Goal: Information Seeking & Learning: Learn about a topic

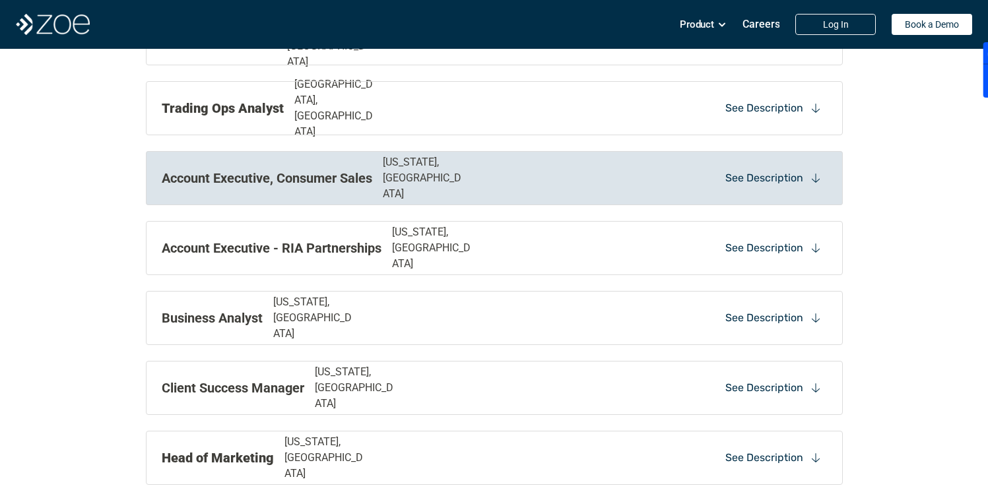
scroll to position [1335, 0]
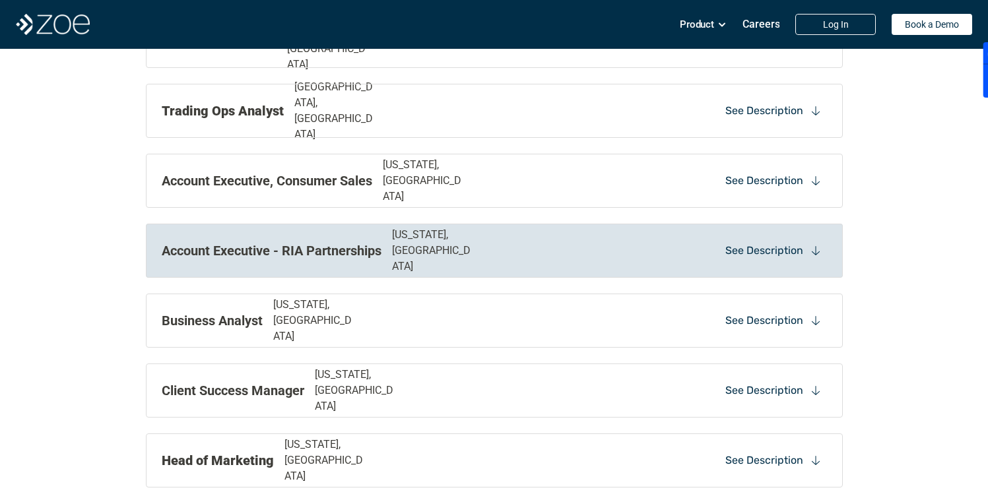
click at [818, 254] on icon at bounding box center [816, 251] width 12 height 12
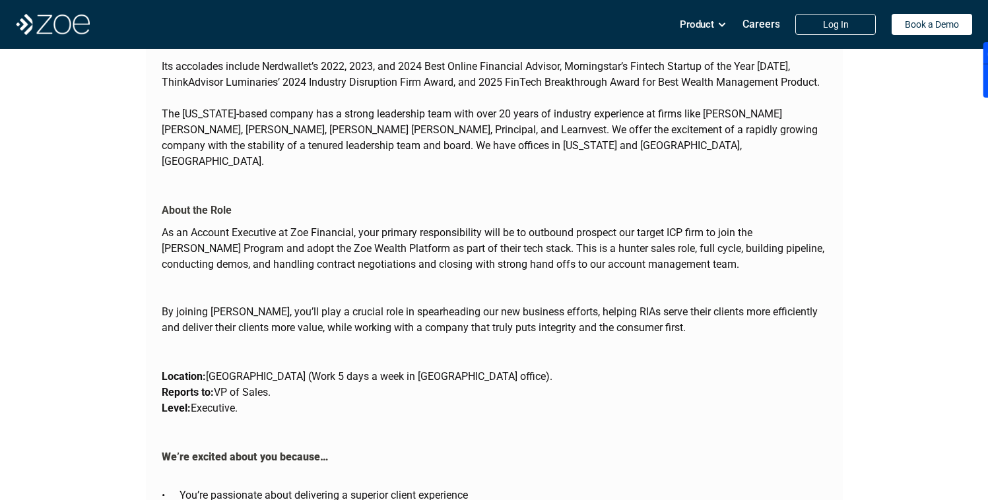
scroll to position [1676, 0]
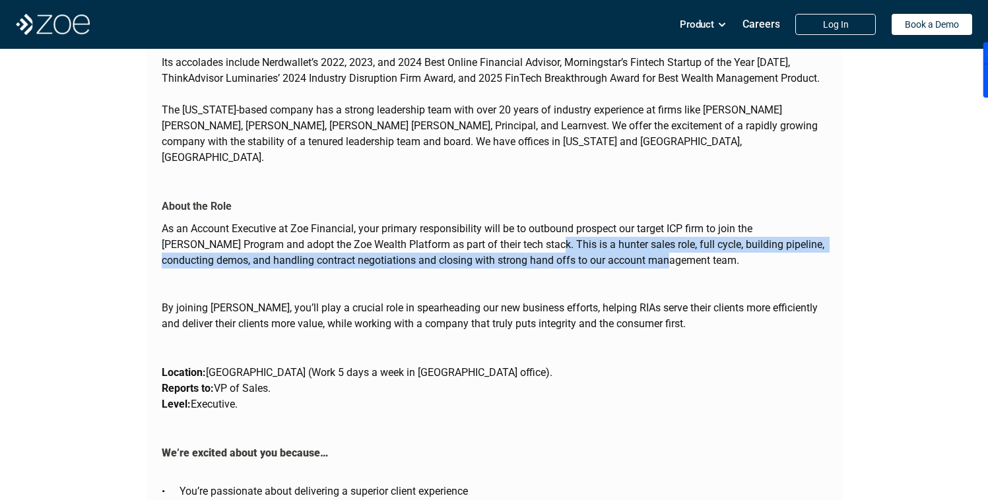
drag, startPoint x: 492, startPoint y: 215, endPoint x: 623, endPoint y: 232, distance: 131.9
click at [623, 232] on p "As an Account Executive at Zoe Financial, your primary responsibility will be t…" at bounding box center [495, 245] width 666 height 48
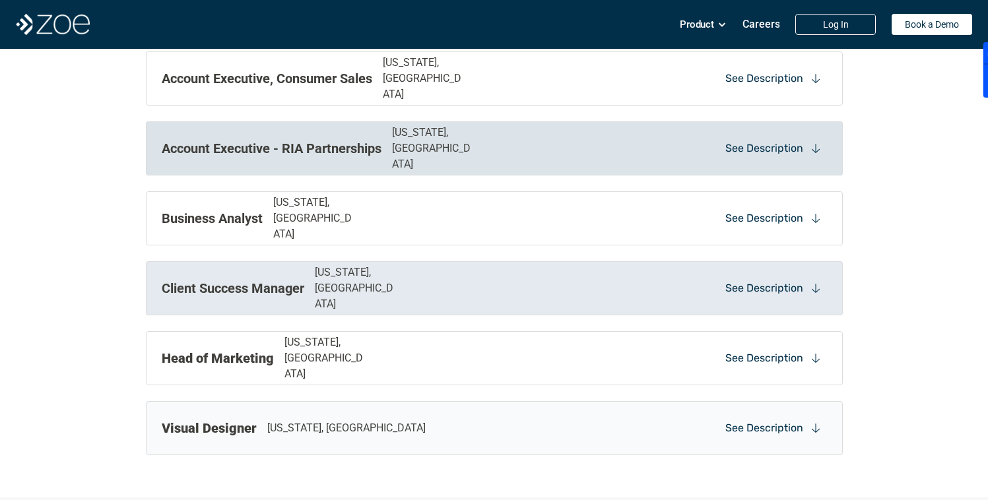
scroll to position [1434, 0]
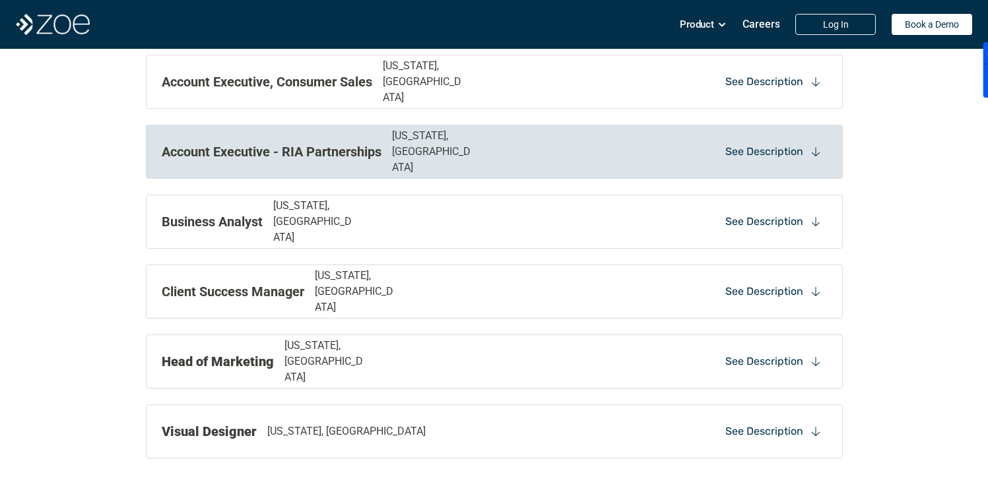
click at [593, 171] on div "Account Executive - RIA Partnerships [US_STATE], [GEOGRAPHIC_DATA] See Descript…" at bounding box center [494, 152] width 697 height 54
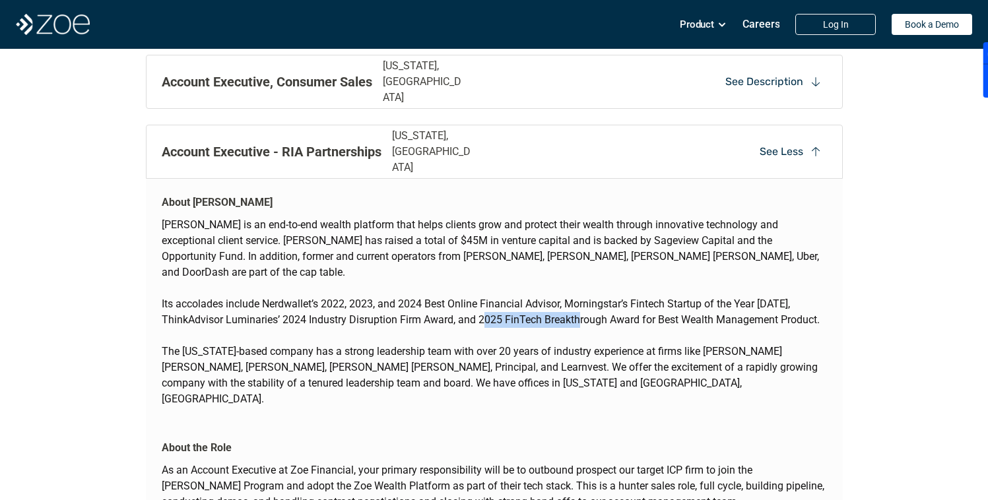
drag, startPoint x: 497, startPoint y: 304, endPoint x: 588, endPoint y: 308, distance: 91.2
click at [588, 309] on p "Its accolades include Nerdwallet’s 2022, 2023, and 2024 Best Online Financial A…" at bounding box center [495, 320] width 666 height 48
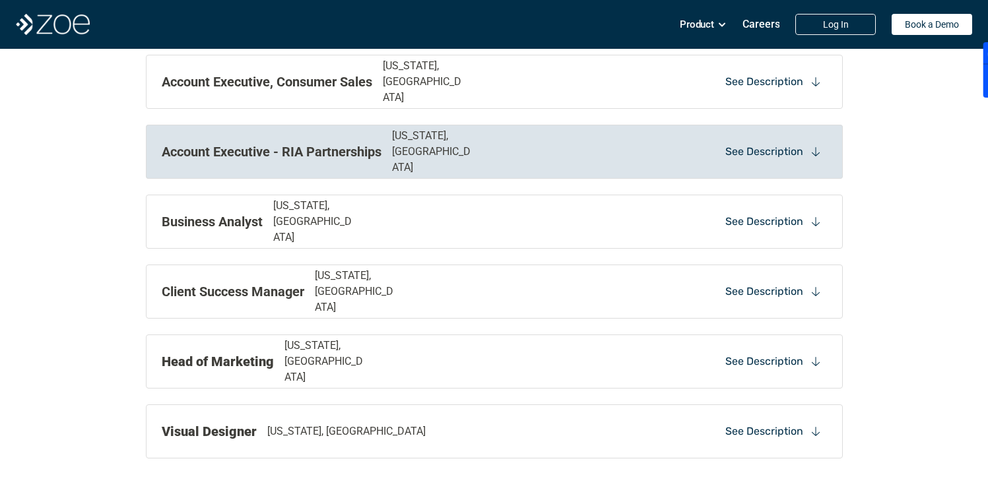
click at [620, 173] on div "Account Executive - RIA Partnerships New York, NY See Description" at bounding box center [494, 152] width 697 height 54
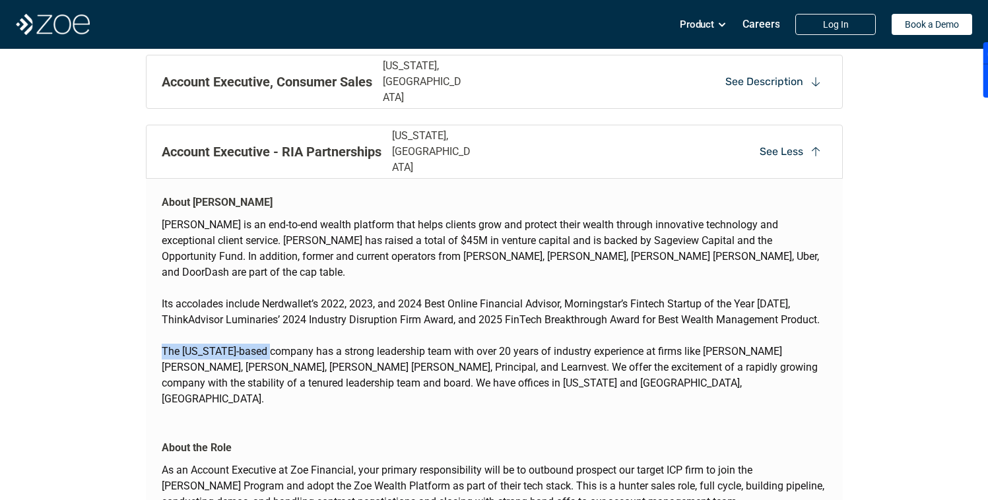
drag, startPoint x: 155, startPoint y: 337, endPoint x: 274, endPoint y: 336, distance: 119.5
click at [274, 336] on div "About Zoe Zoe is an end-to-end wealth platform that helps clients grow and prot…" at bounding box center [494, 298] width 697 height 239
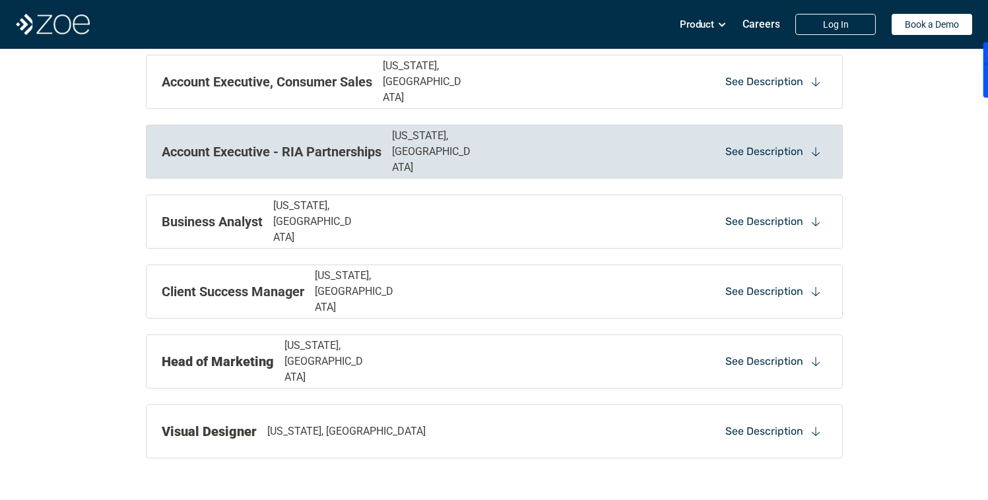
click at [332, 174] on div "Account Executive - RIA Partnerships New York, NY See Description" at bounding box center [494, 152] width 697 height 54
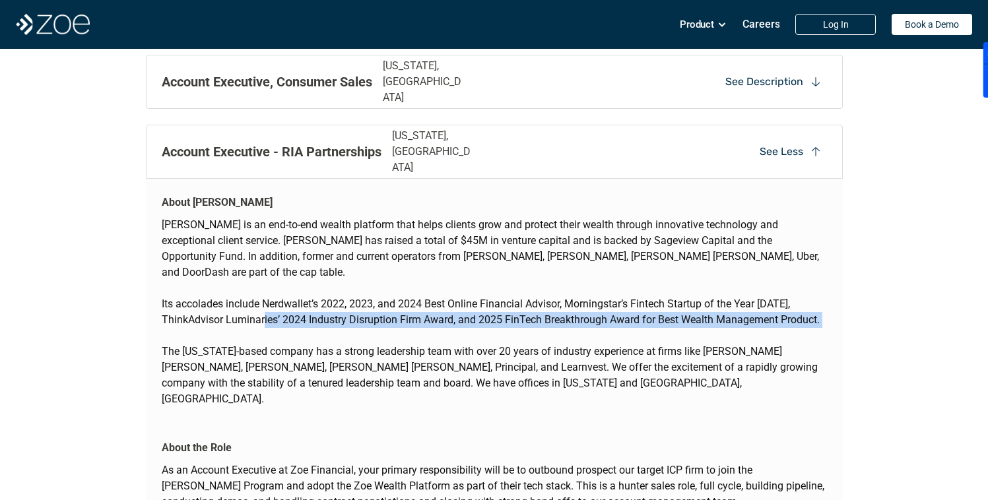
drag, startPoint x: 271, startPoint y: 306, endPoint x: 405, endPoint y: 314, distance: 133.6
click at [405, 314] on p "Its accolades include Nerdwallet’s 2022, 2023, and 2024 Best Online Financial A…" at bounding box center [495, 320] width 666 height 48
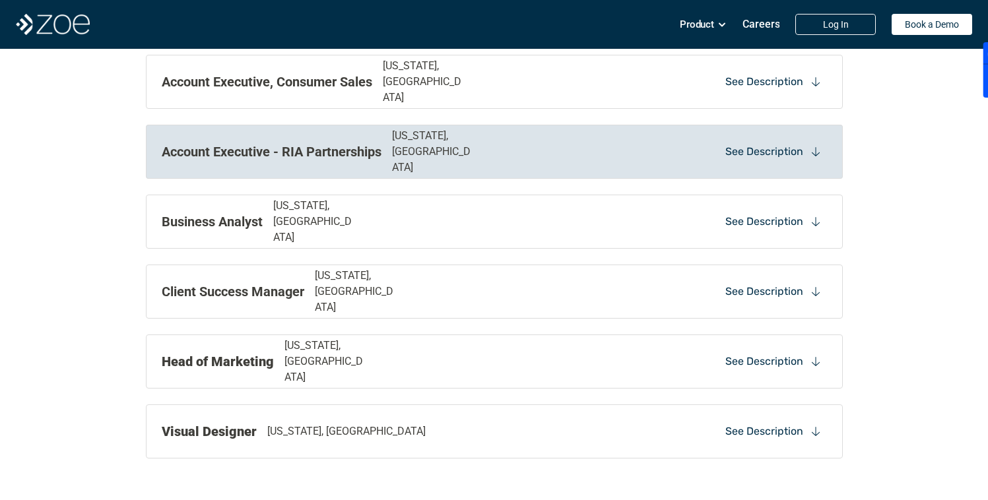
click at [417, 153] on p "[US_STATE], [GEOGRAPHIC_DATA]" at bounding box center [434, 152] width 84 height 48
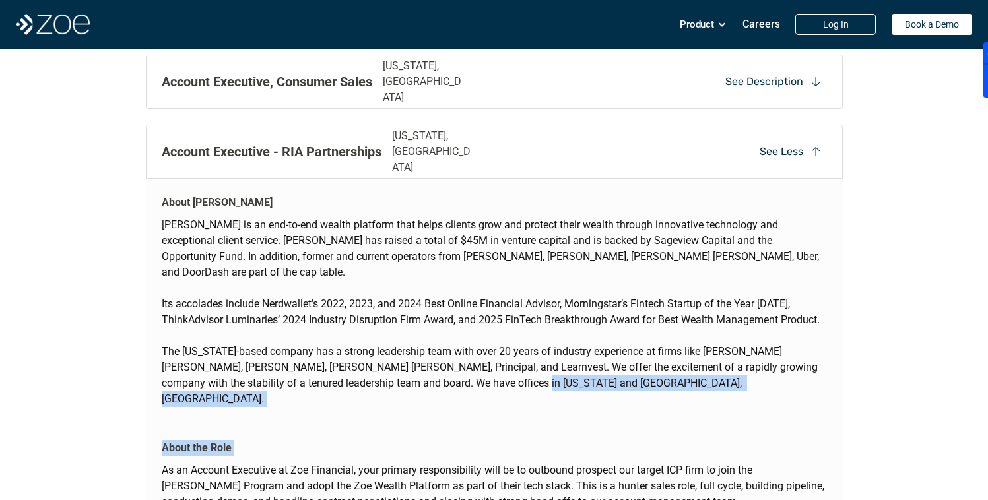
drag, startPoint x: 312, startPoint y: 376, endPoint x: 523, endPoint y: 388, distance: 211.6
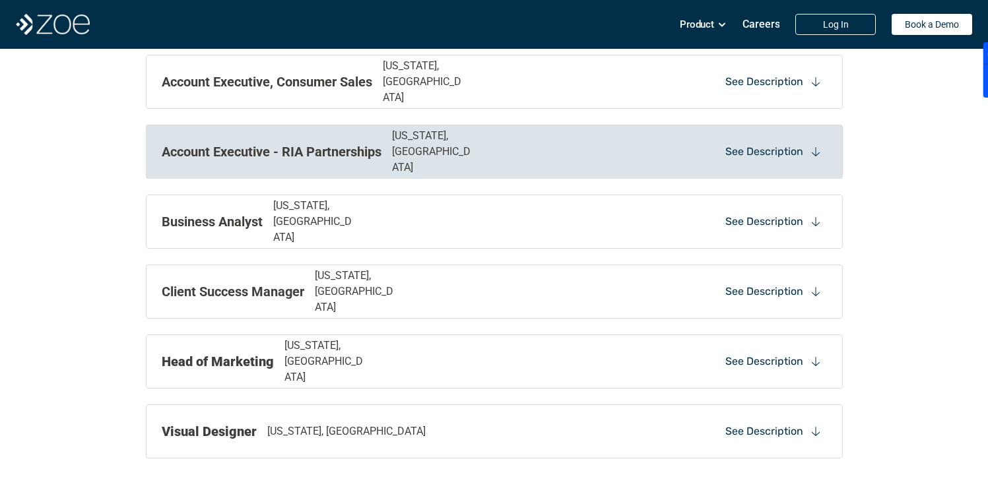
click at [430, 178] on div "Account Executive - RIA Partnerships New York, NY See Description" at bounding box center [494, 152] width 697 height 54
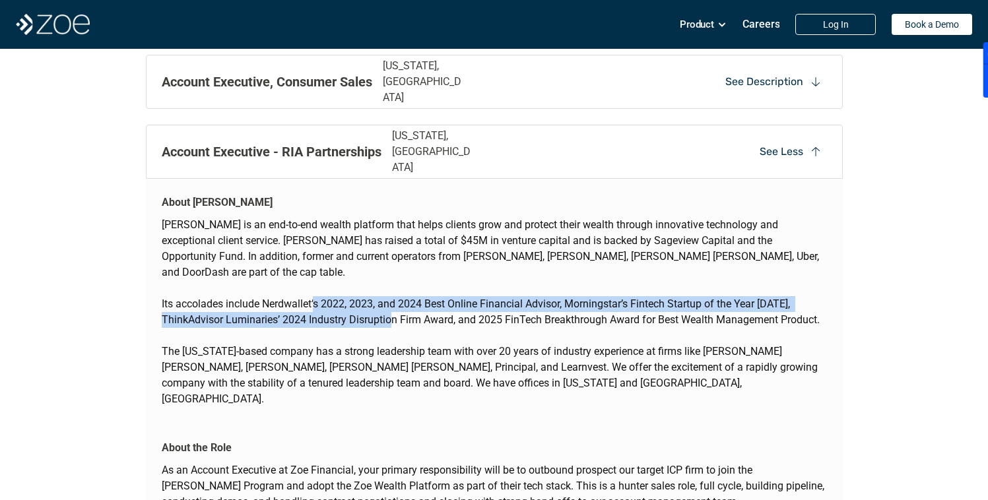
drag, startPoint x: 401, startPoint y: 298, endPoint x: 316, endPoint y: 286, distance: 86.7
click at [316, 296] on p "Its accolades include Nerdwallet’s 2022, 2023, and 2024 Best Online Financial A…" at bounding box center [495, 320] width 666 height 48
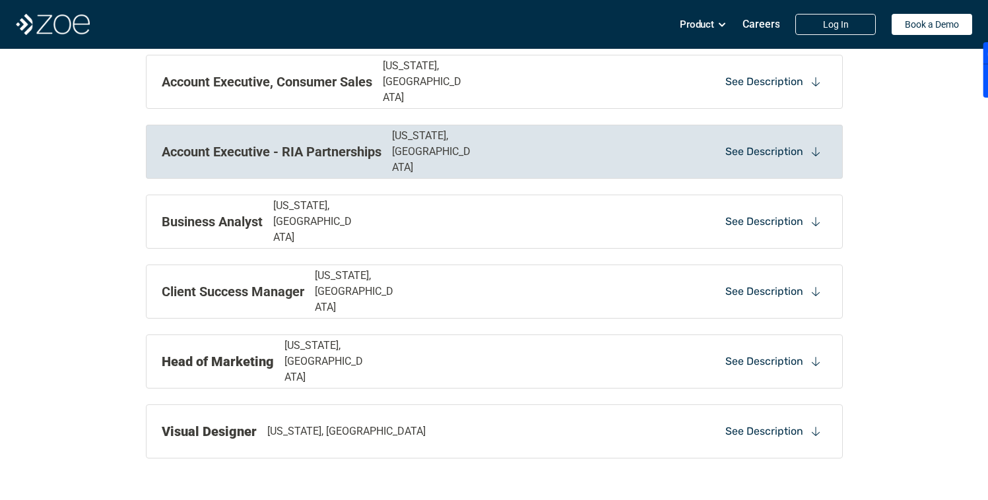
click at [388, 170] on div "Account Executive - RIA Partnerships New York, NY See Description" at bounding box center [494, 152] width 697 height 54
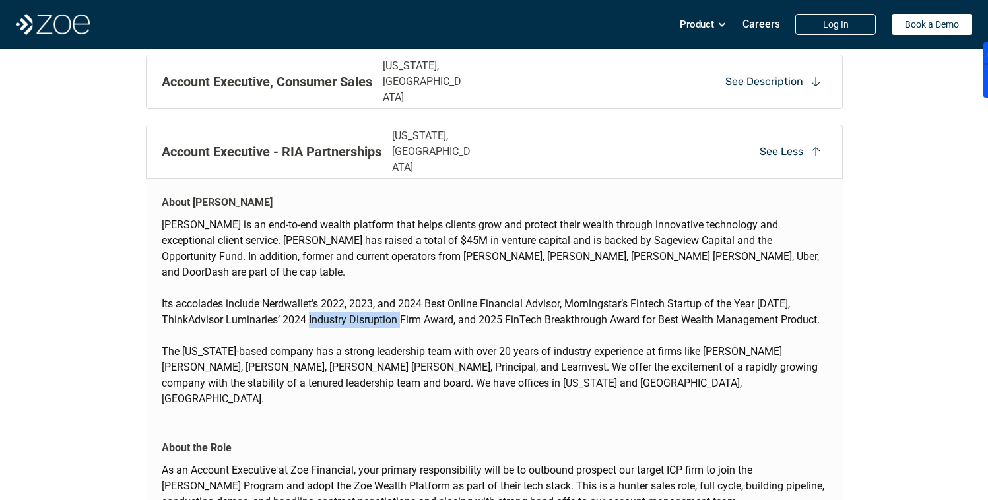
drag, startPoint x: 319, startPoint y: 299, endPoint x: 413, endPoint y: 299, distance: 93.8
click at [412, 299] on p "Its accolades include Nerdwallet’s 2022, 2023, and 2024 Best Online Financial A…" at bounding box center [495, 320] width 666 height 48
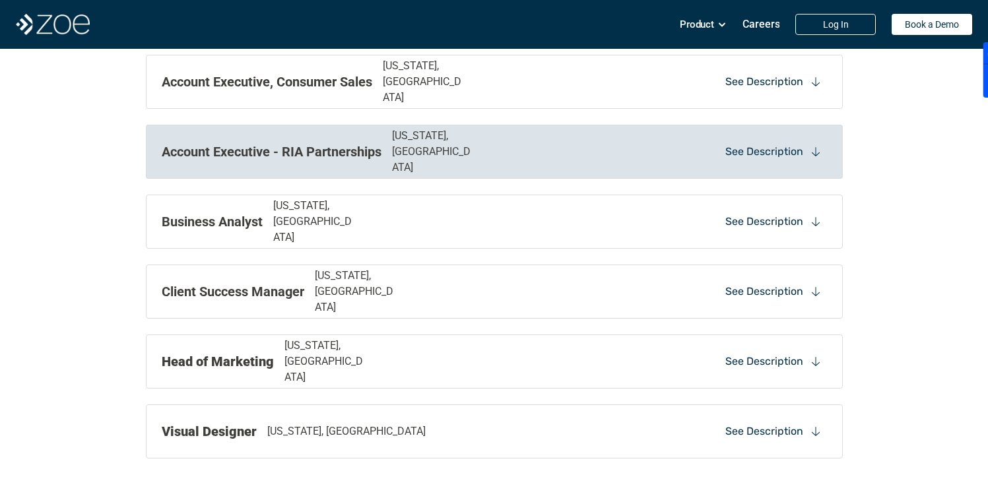
click at [491, 152] on div "Account Executive - RIA Partnerships New York, NY" at bounding box center [360, 152] width 396 height 48
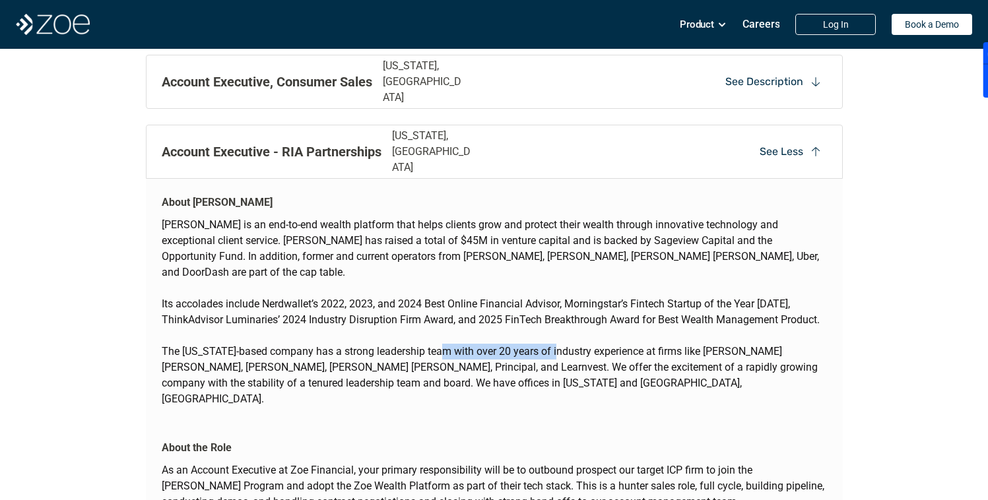
drag, startPoint x: 448, startPoint y: 341, endPoint x: 559, endPoint y: 339, distance: 110.9
click at [559, 344] on p "The [US_STATE]-based company has a strong leadership team with over 20 years of…" at bounding box center [495, 375] width 666 height 63
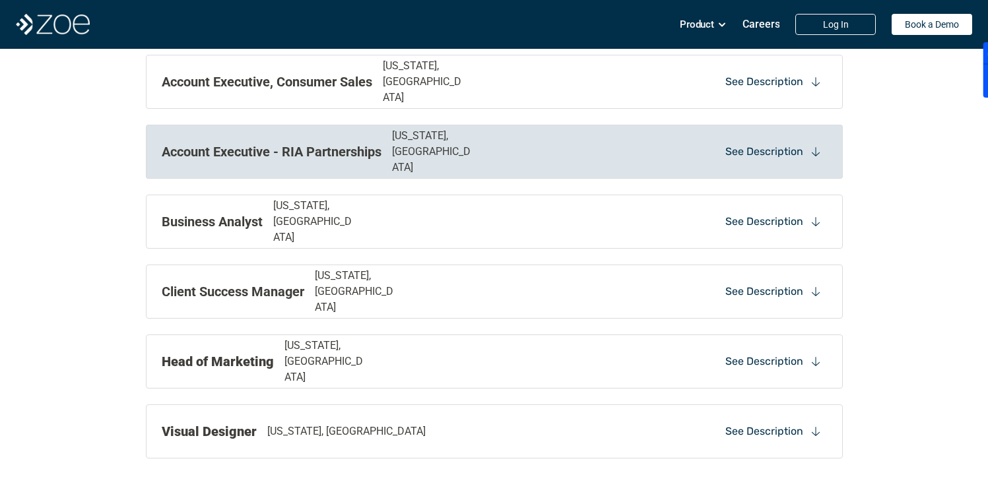
click at [627, 155] on div "Account Executive - RIA Partnerships New York, NY See Description" at bounding box center [494, 152] width 697 height 54
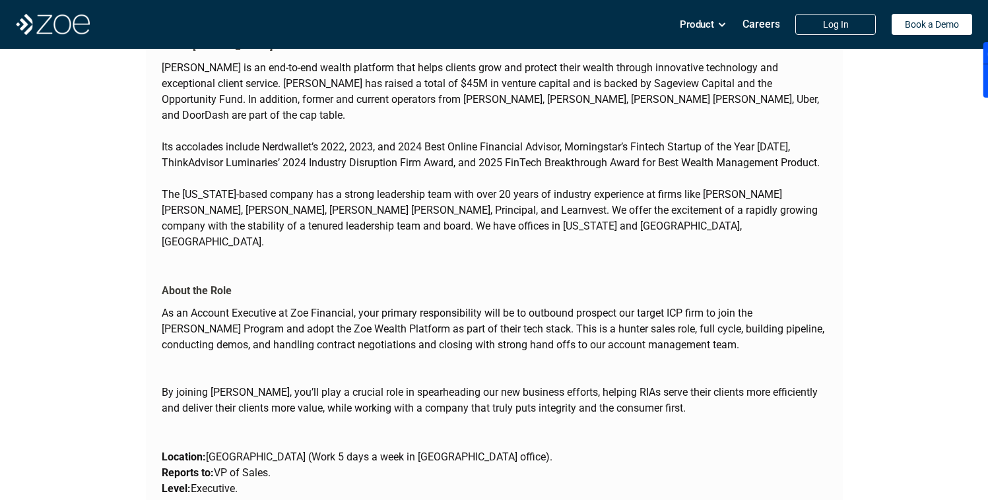
scroll to position [1589, 0]
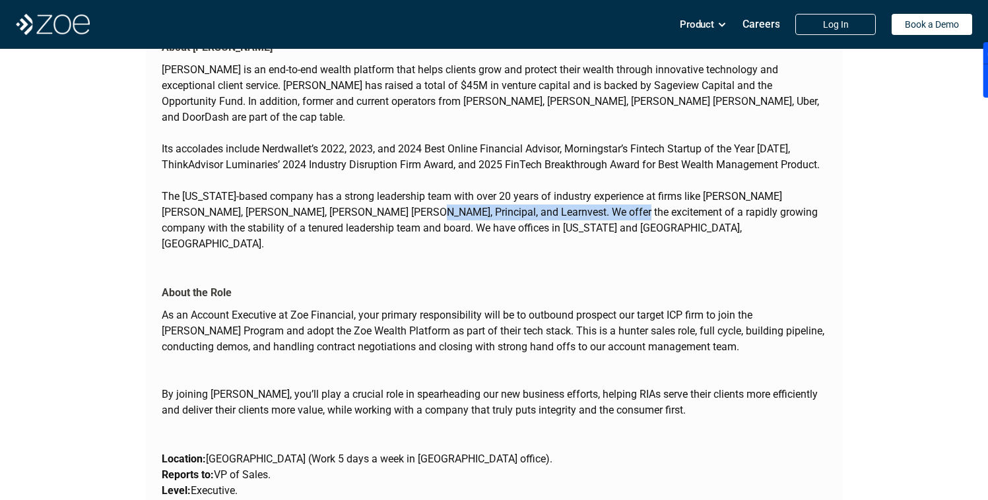
drag, startPoint x: 378, startPoint y: 189, endPoint x: 581, endPoint y: 191, distance: 203.4
click at [574, 191] on p "The [US_STATE]-based company has a strong leadership team with over 20 years of…" at bounding box center [495, 220] width 666 height 63
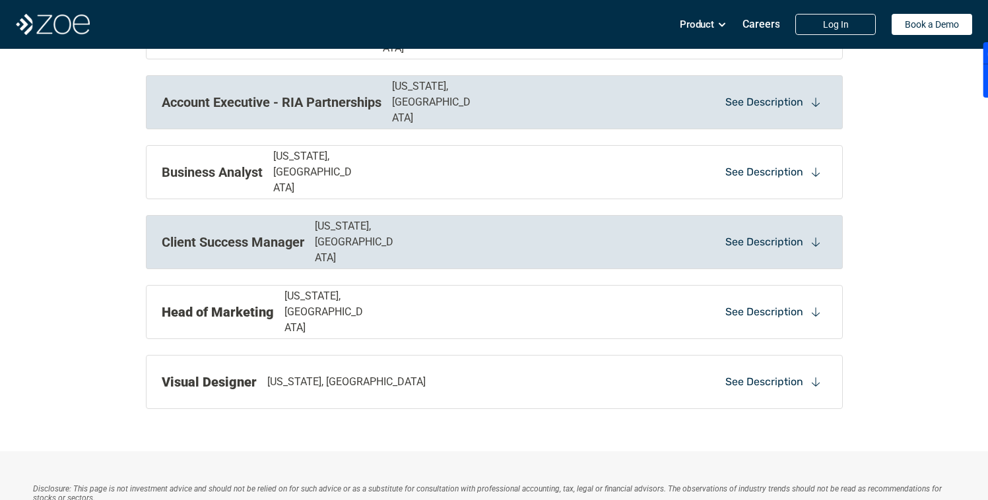
scroll to position [1473, 0]
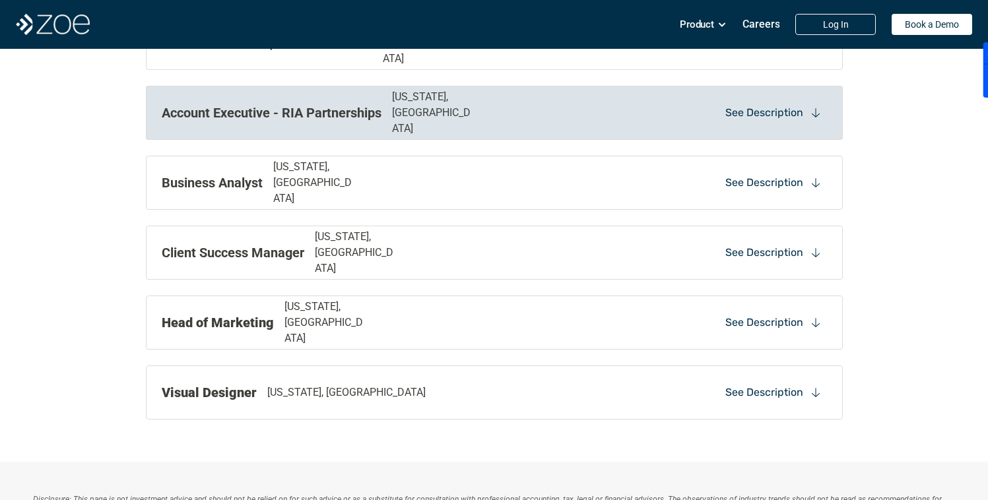
click at [559, 118] on div "Account Executive - RIA Partnerships New York, NY See Description" at bounding box center [494, 113] width 697 height 54
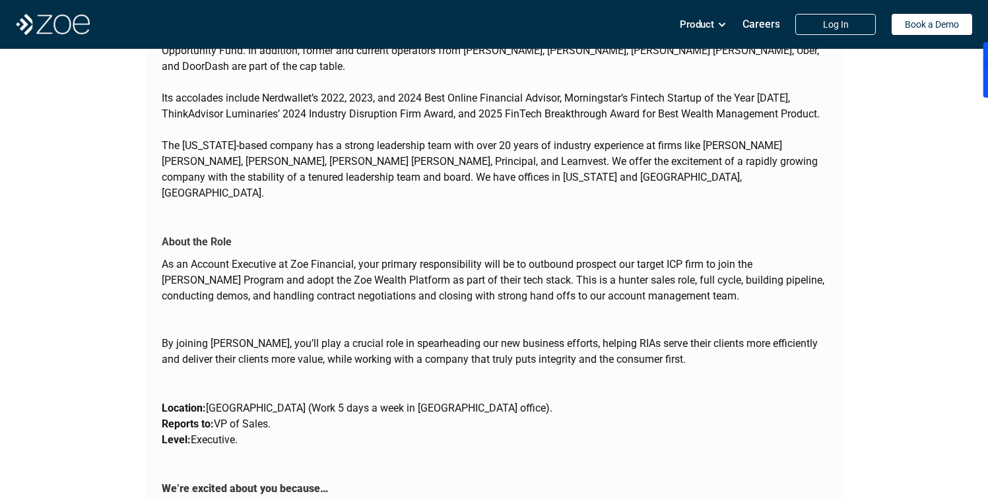
scroll to position [1639, 0]
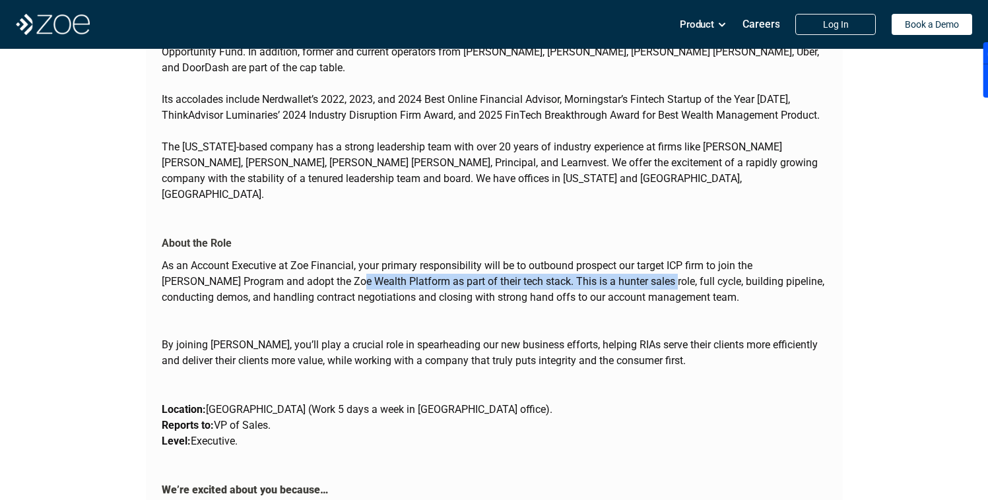
drag, startPoint x: 289, startPoint y: 244, endPoint x: 617, endPoint y: 242, distance: 328.2
click at [611, 258] on p "As an Account Executive at Zoe Financial, your primary responsibility will be t…" at bounding box center [495, 282] width 666 height 48
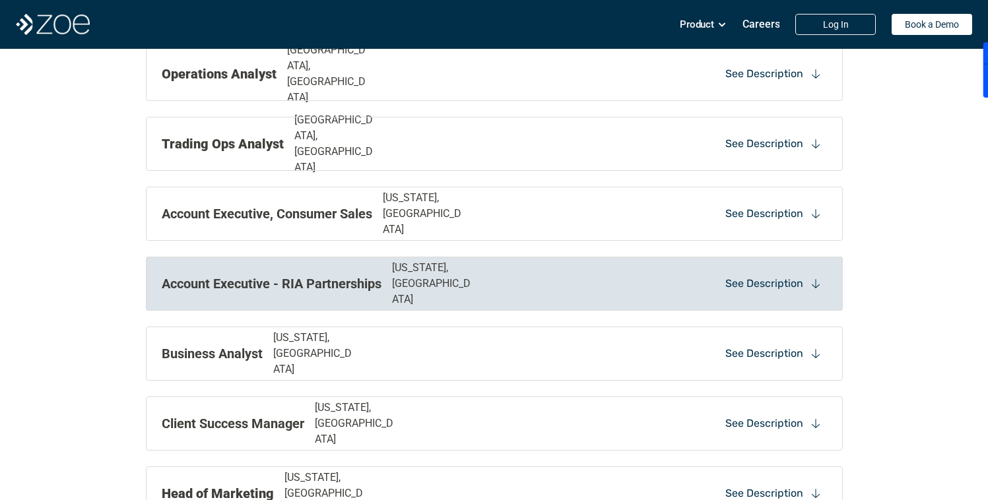
scroll to position [1315, 0]
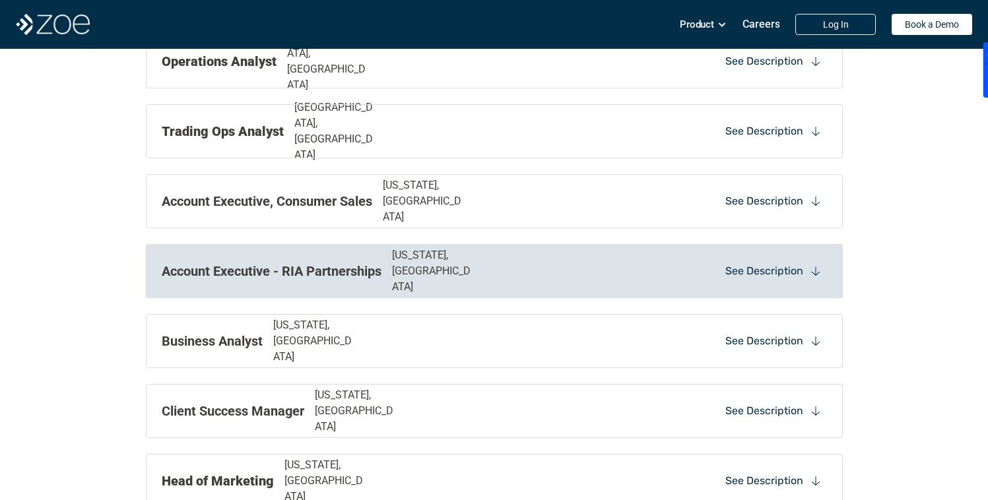
click at [419, 273] on p "[US_STATE], [GEOGRAPHIC_DATA]" at bounding box center [434, 272] width 84 height 48
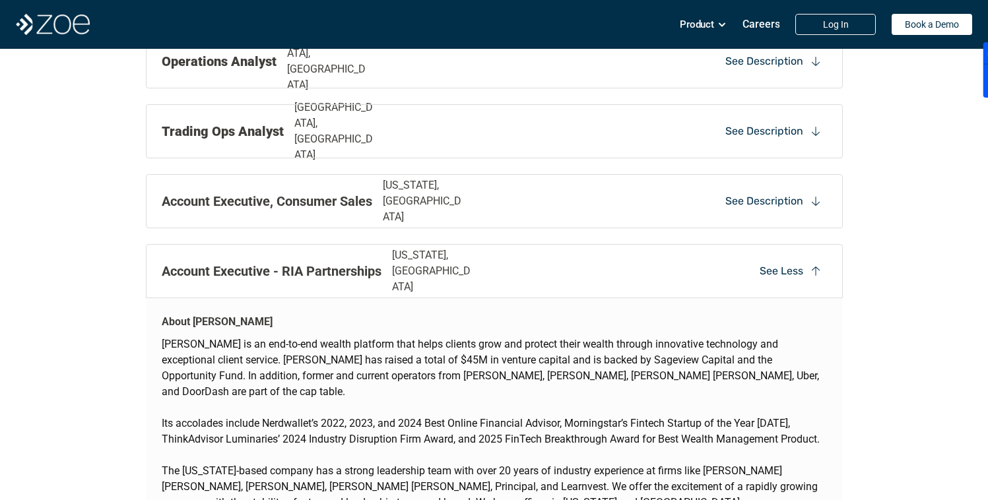
click at [733, 262] on div "Account Executive - RIA Partnerships New York, NY See Less" at bounding box center [494, 271] width 697 height 54
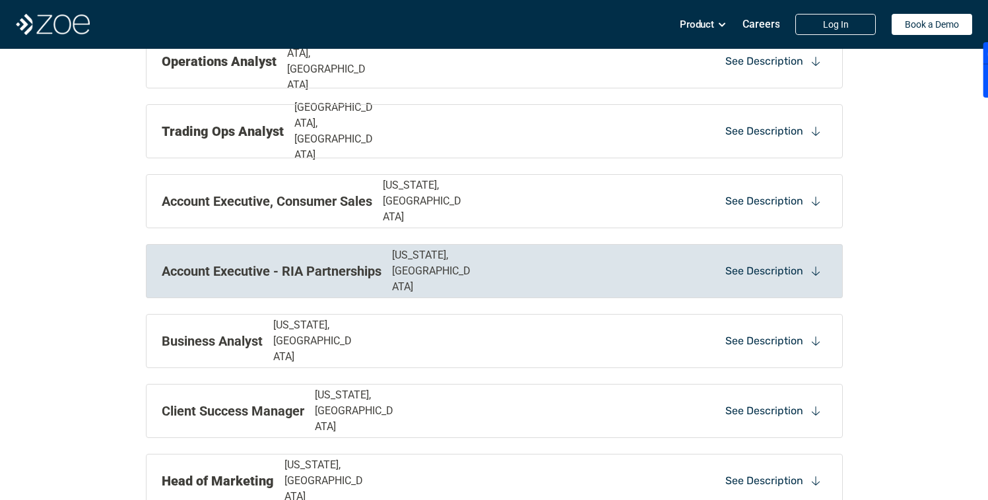
click at [749, 275] on p "See Description" at bounding box center [765, 271] width 78 height 15
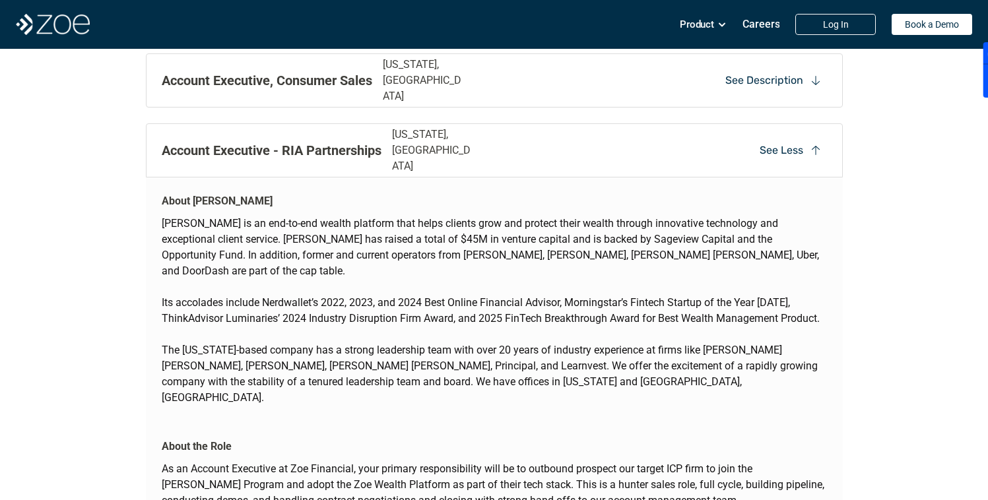
scroll to position [1442, 0]
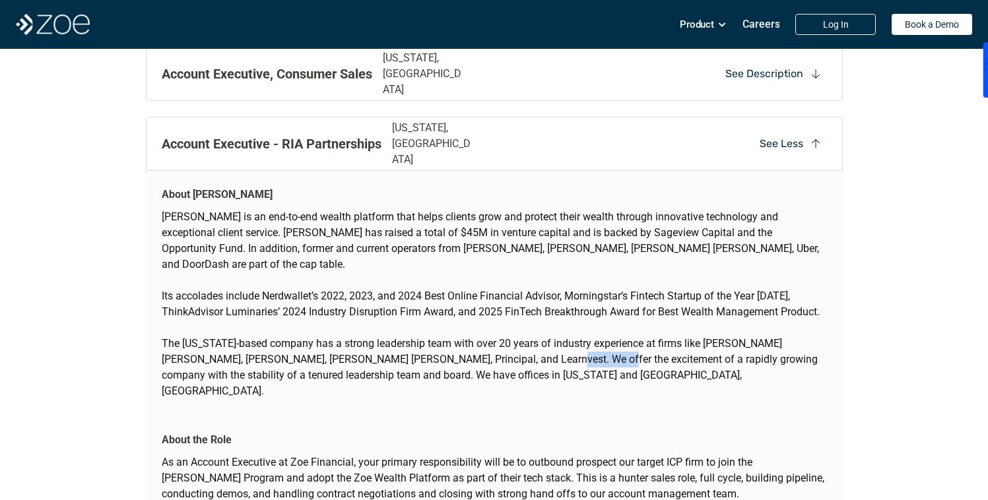
drag, startPoint x: 558, startPoint y: 351, endPoint x: 510, endPoint y: 342, distance: 49.0
click at [510, 342] on p "The [US_STATE]-based company has a strong leadership team with over 20 years of…" at bounding box center [495, 367] width 666 height 63
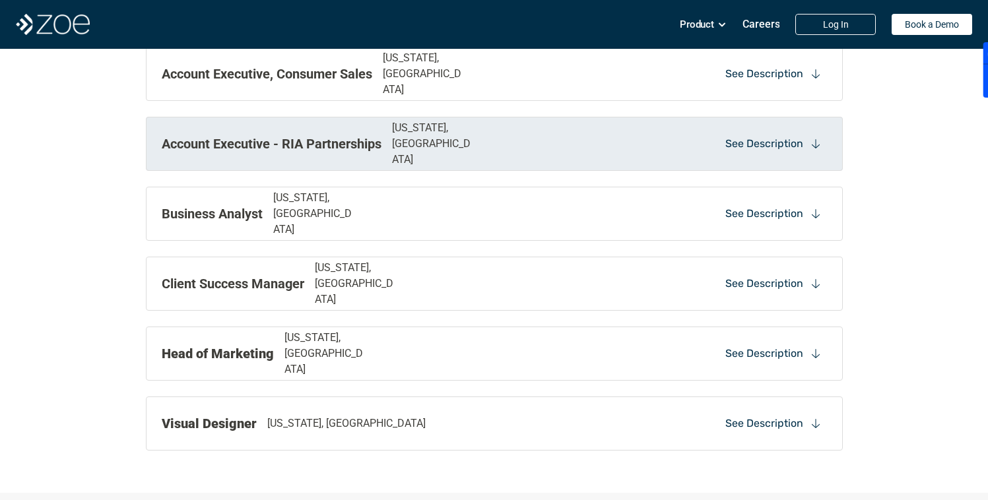
click at [438, 126] on div "Account Executive - RIA Partnerships New York, NY See Description" at bounding box center [494, 144] width 697 height 54
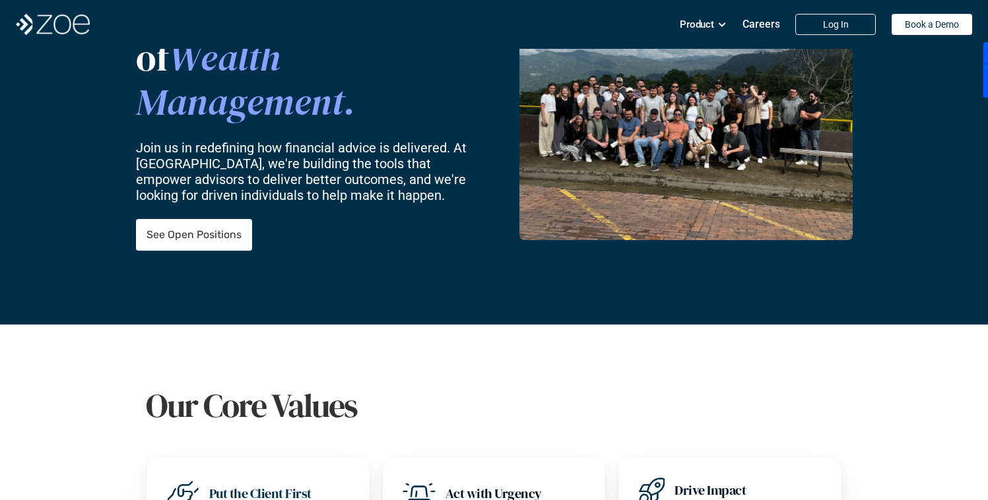
scroll to position [0, 0]
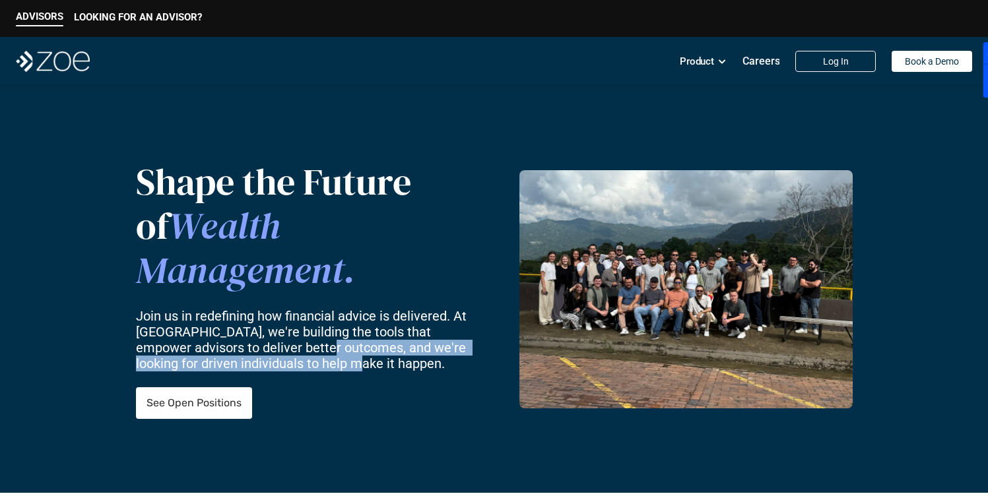
drag, startPoint x: 343, startPoint y: 342, endPoint x: 291, endPoint y: 327, distance: 54.1
click at [294, 331] on p "Join us in redefining how financial advice is delivered. At [GEOGRAPHIC_DATA], …" at bounding box center [306, 339] width 341 height 63
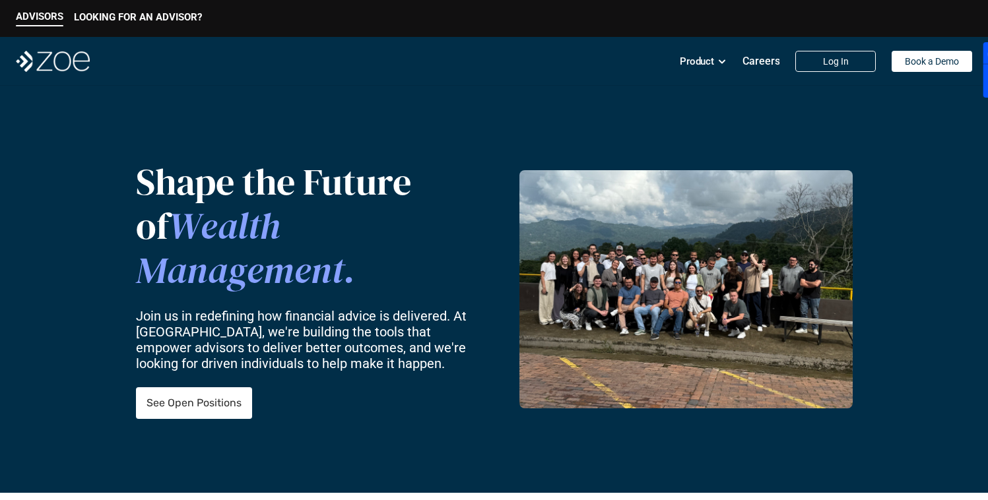
click at [262, 324] on p "Join us in redefining how financial advice is delivered. At [GEOGRAPHIC_DATA], …" at bounding box center [306, 339] width 341 height 63
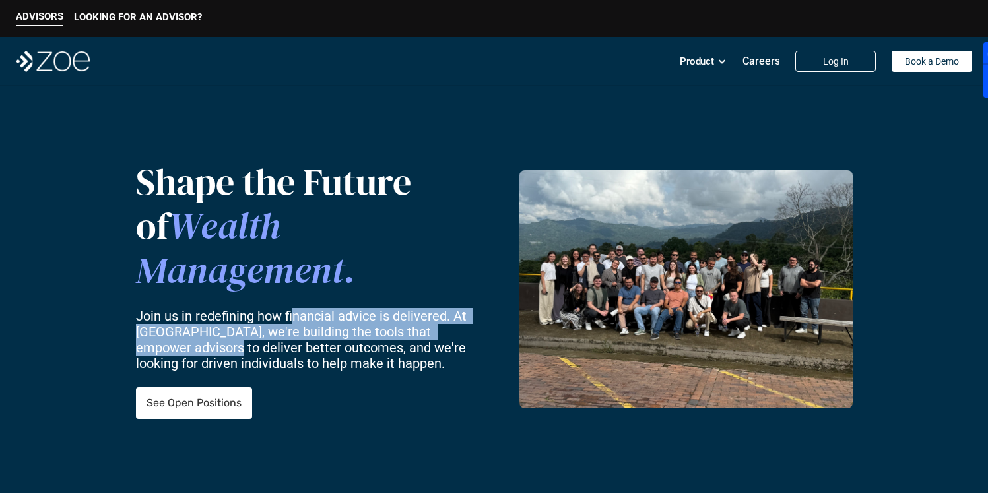
drag, startPoint x: 189, startPoint y: 318, endPoint x: 292, endPoint y: 300, distance: 104.6
click at [292, 308] on p "Join us in redefining how financial advice is delivered. At [GEOGRAPHIC_DATA], …" at bounding box center [306, 339] width 341 height 63
click at [306, 308] on p "Join us in redefining how financial advice is delivered. At [GEOGRAPHIC_DATA], …" at bounding box center [306, 339] width 341 height 63
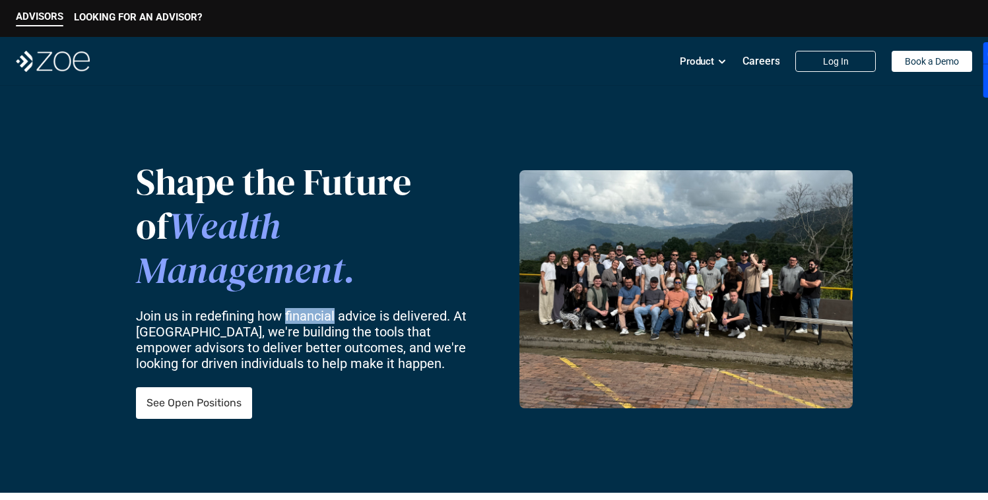
click at [306, 308] on p "Join us in redefining how financial advice is delivered. At [GEOGRAPHIC_DATA], …" at bounding box center [306, 339] width 341 height 63
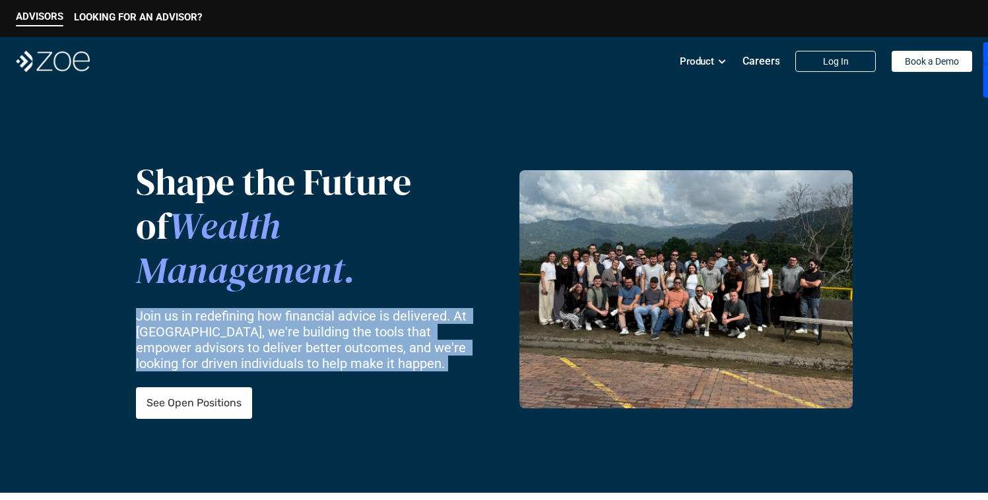
click at [306, 308] on p "Join us in redefining how financial advice is delivered. At [GEOGRAPHIC_DATA], …" at bounding box center [306, 339] width 341 height 63
click at [168, 319] on p "Join us in redefining how financial advice is delivered. At [GEOGRAPHIC_DATA], …" at bounding box center [306, 339] width 341 height 63
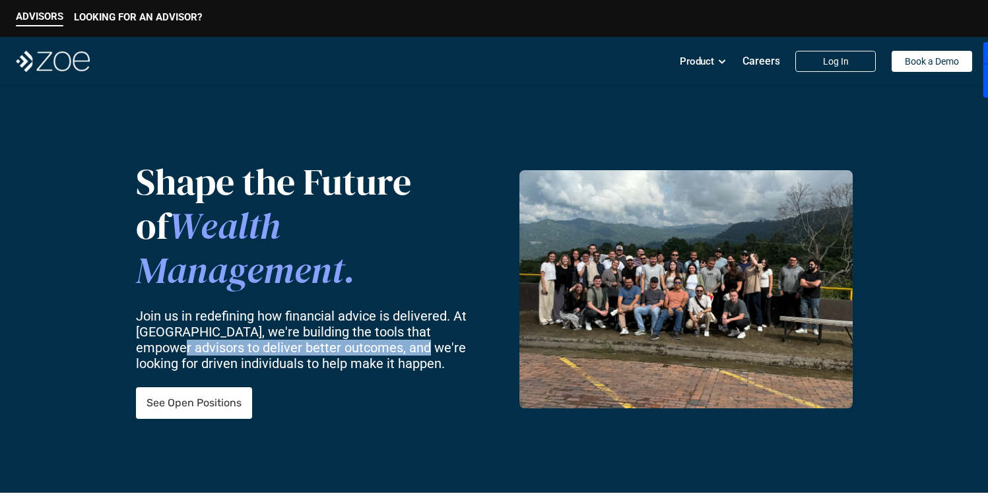
drag, startPoint x: 168, startPoint y: 319, endPoint x: 344, endPoint y: 329, distance: 176.6
click at [353, 327] on p "Join us in redefining how financial advice is delivered. At [GEOGRAPHIC_DATA], …" at bounding box center [306, 339] width 341 height 63
click at [344, 329] on p "Join us in redefining how financial advice is delivered. At [GEOGRAPHIC_DATA], …" at bounding box center [306, 339] width 341 height 63
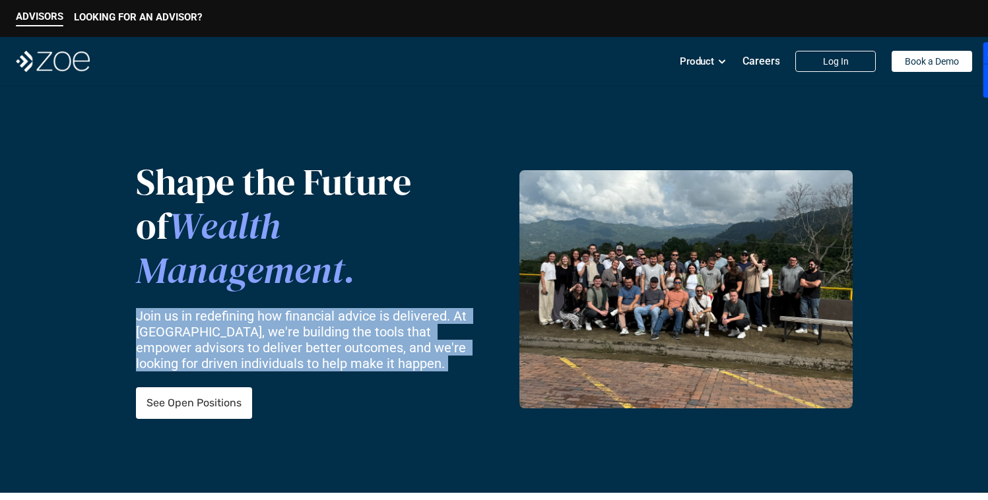
click at [344, 329] on p "Join us in redefining how financial advice is delivered. At [GEOGRAPHIC_DATA], …" at bounding box center [306, 339] width 341 height 63
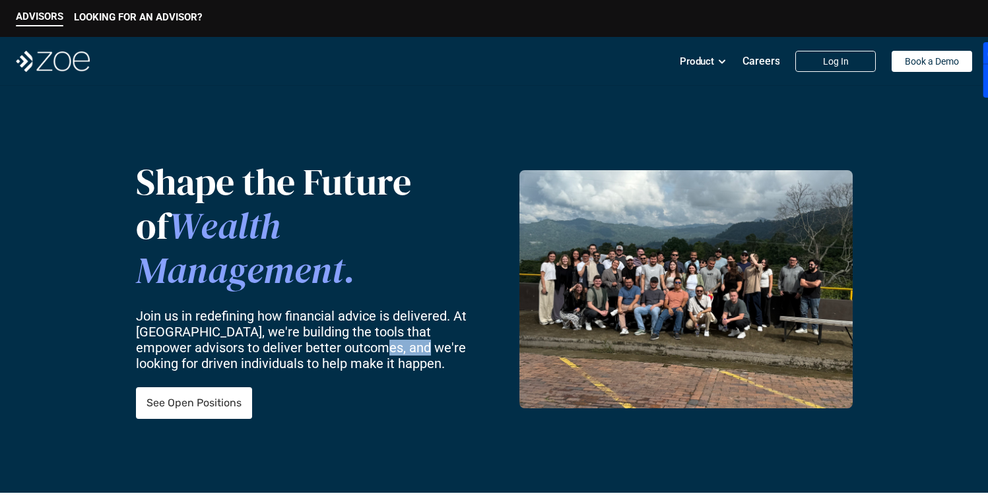
click at [344, 329] on p "Join us in redefining how financial advice is delivered. At [GEOGRAPHIC_DATA], …" at bounding box center [306, 339] width 341 height 63
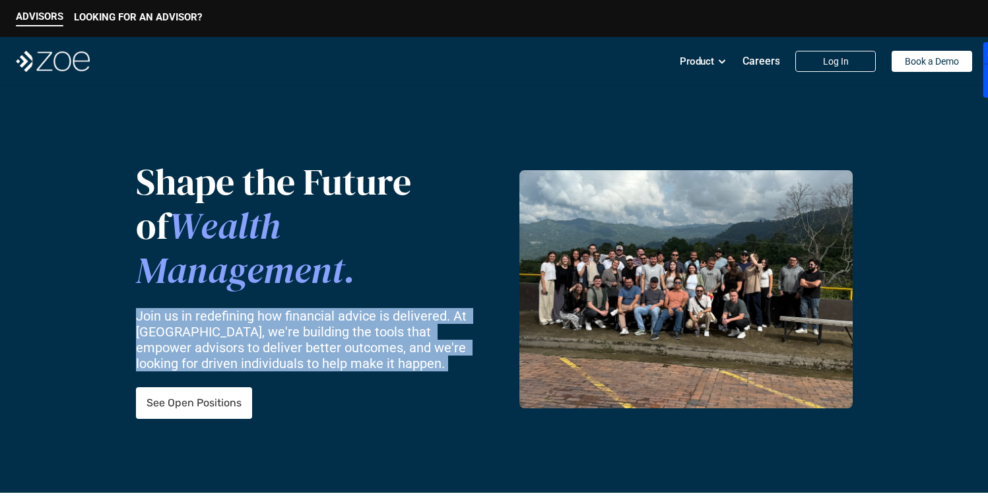
click at [344, 329] on p "Join us in redefining how financial advice is delivered. At [GEOGRAPHIC_DATA], …" at bounding box center [306, 339] width 341 height 63
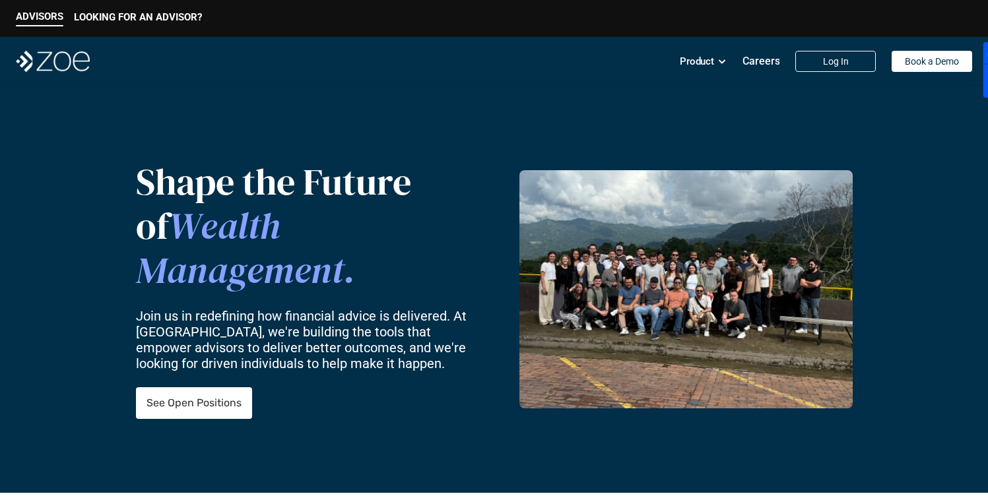
click at [563, 155] on header "Shape the Future of Wealth Management. Join us in redefining how financial advi…" at bounding box center [494, 289] width 988 height 407
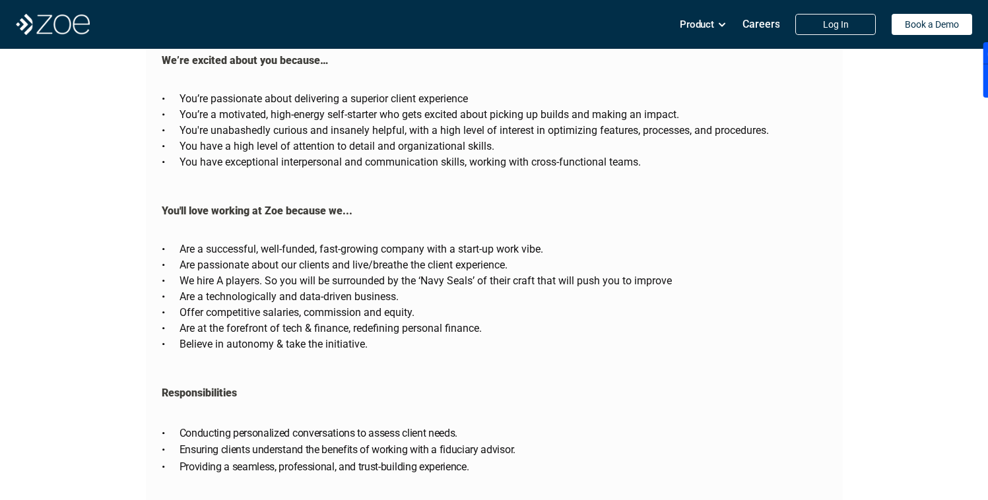
scroll to position [2073, 0]
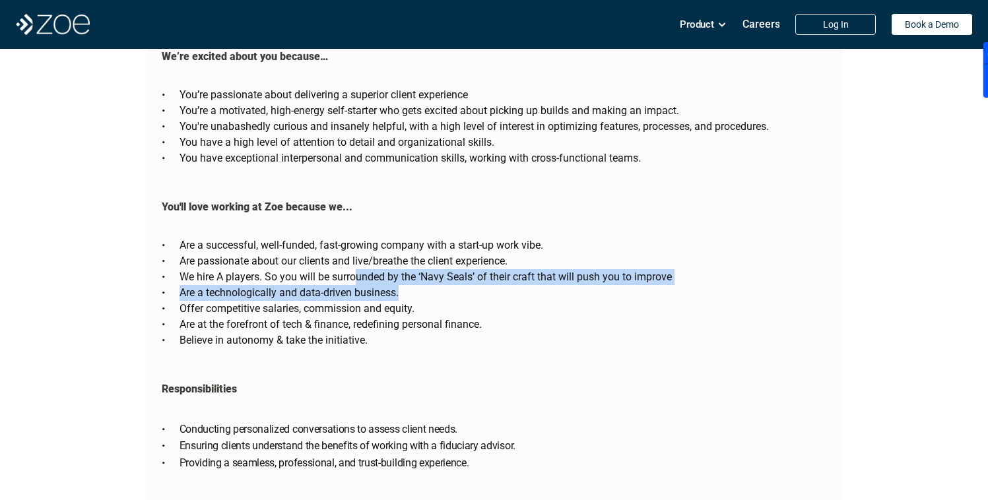
drag, startPoint x: 420, startPoint y: 263, endPoint x: 357, endPoint y: 244, distance: 65.4
click at [357, 245] on ul "Are a successful, well-funded, fast-growing company with a start-up work vibe. …" at bounding box center [495, 293] width 666 height 111
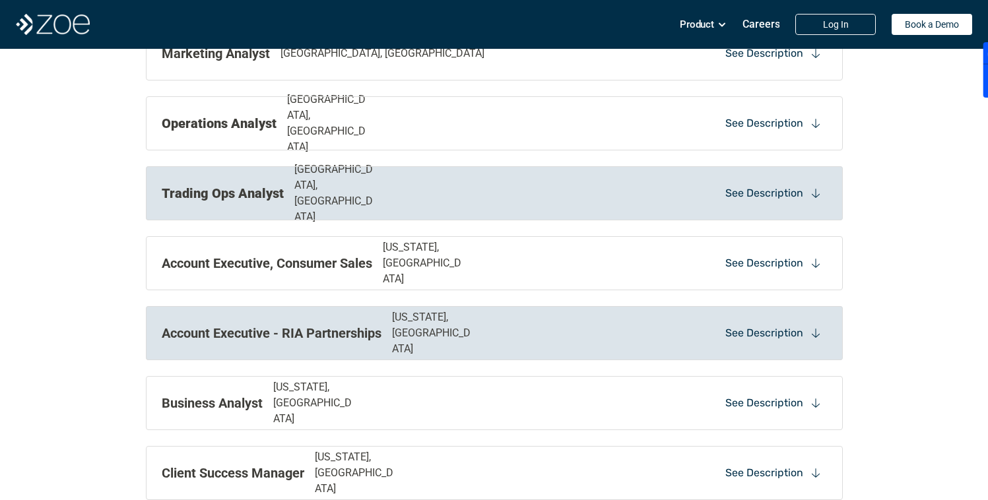
scroll to position [1253, 0]
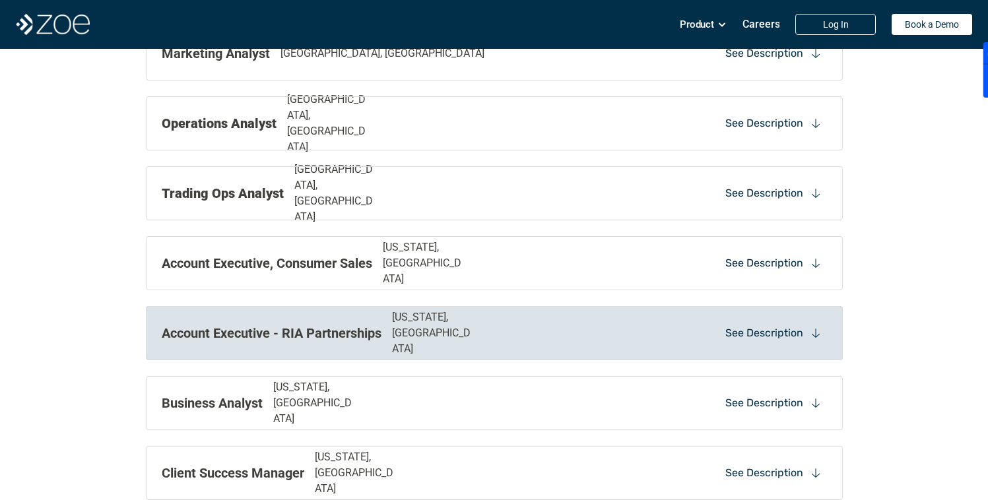
click at [430, 347] on div "Account Executive - RIA Partnerships New York, NY See Description" at bounding box center [494, 333] width 697 height 54
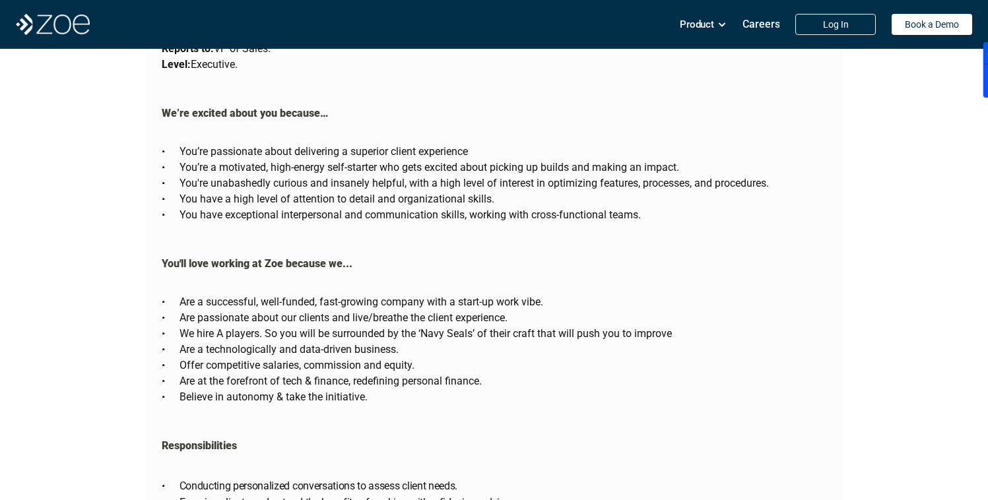
scroll to position [2017, 0]
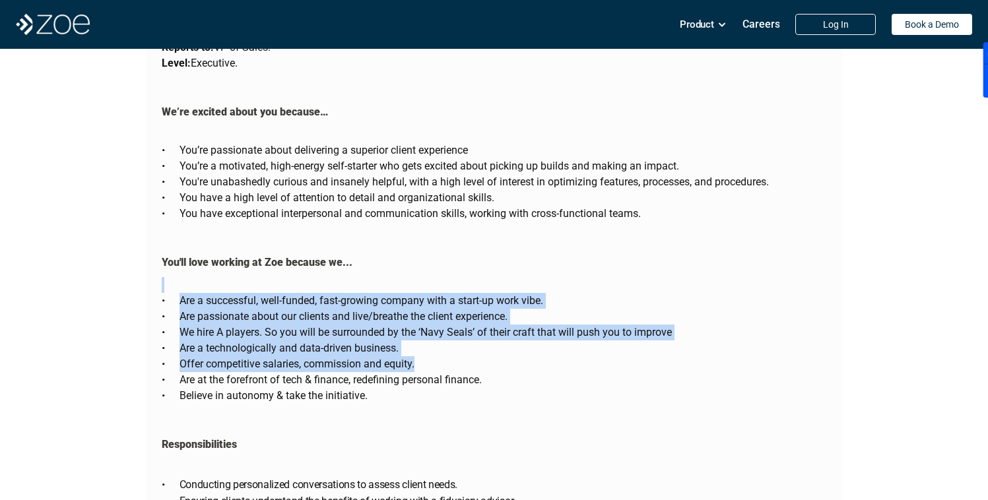
drag, startPoint x: 244, startPoint y: 257, endPoint x: 474, endPoint y: 331, distance: 241.4
click at [474, 331] on div "Are a successful, well-funded, fast-growing company with a start-up work vibe. …" at bounding box center [495, 340] width 666 height 127
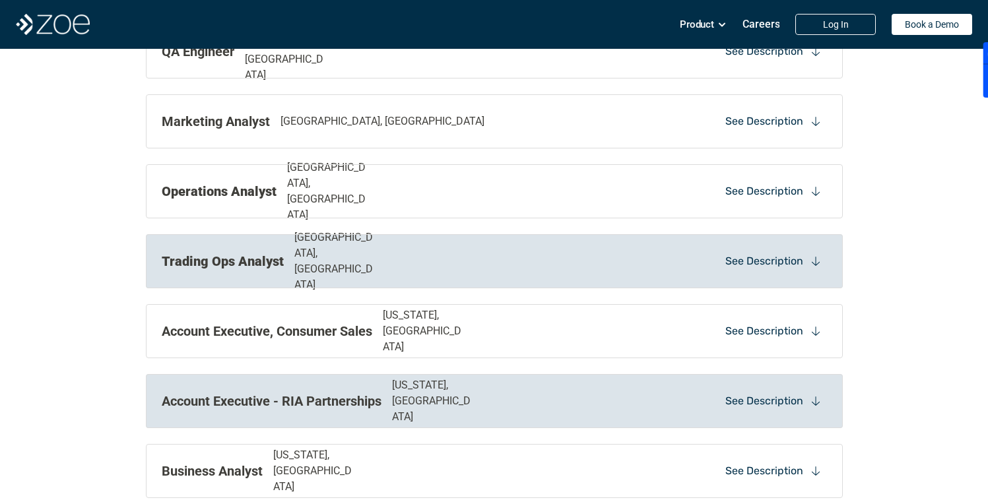
scroll to position [1214, 0]
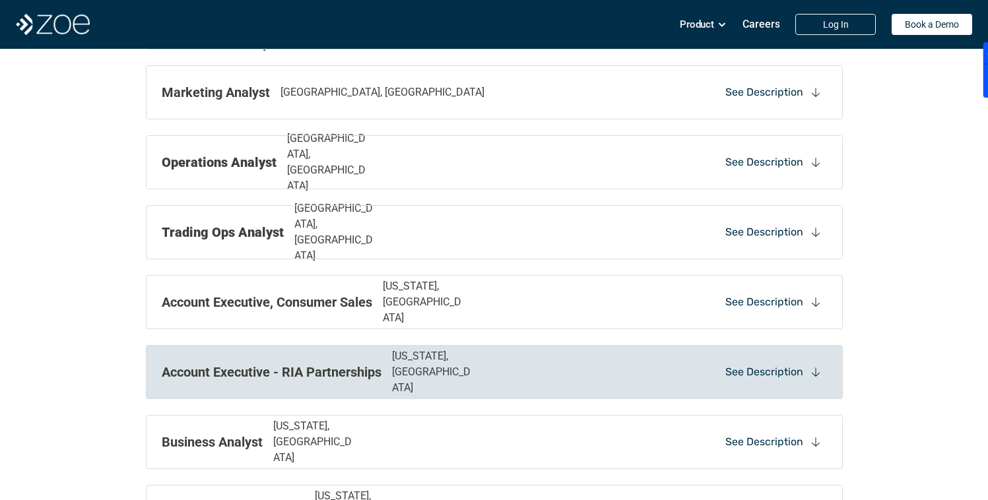
click at [456, 364] on div "Account Executive - RIA Partnerships New York, NY" at bounding box center [360, 373] width 396 height 48
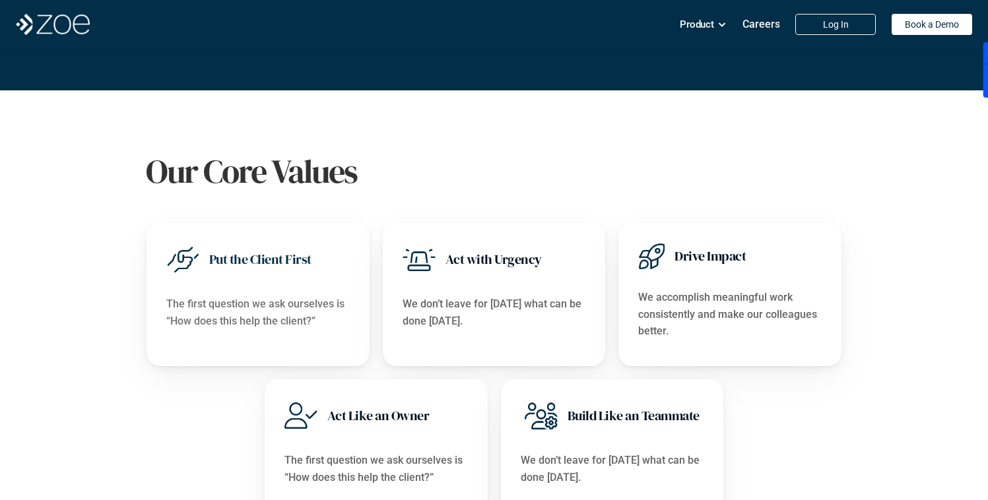
scroll to position [0, 0]
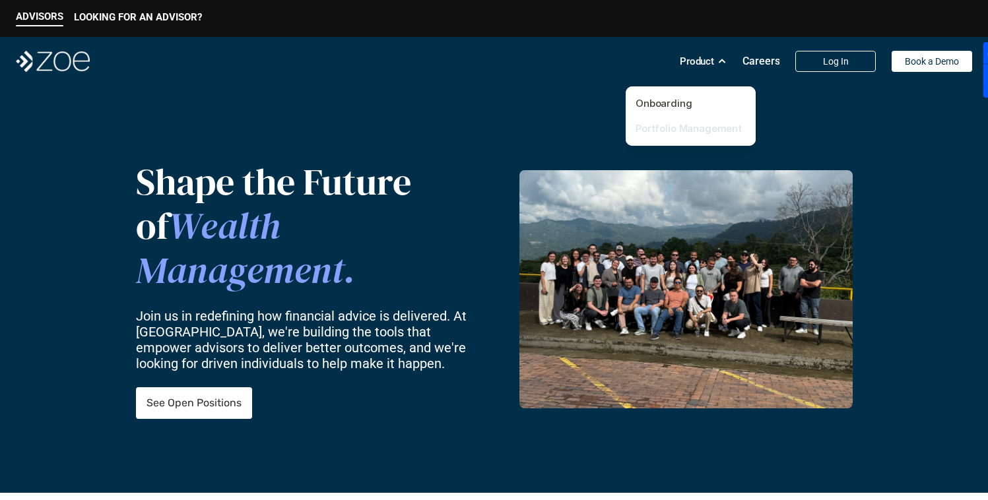
click at [714, 133] on link "Portfolio Management" at bounding box center [689, 128] width 106 height 13
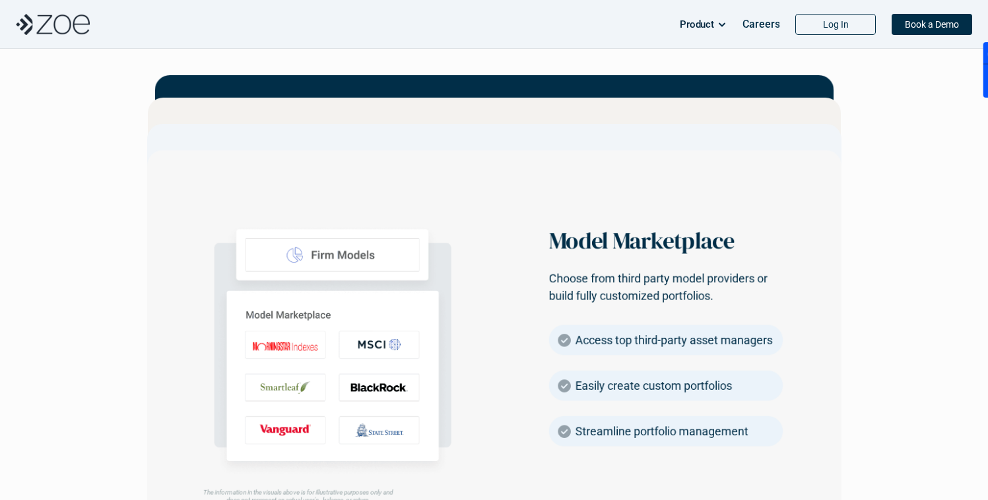
scroll to position [1867, 0]
drag, startPoint x: 261, startPoint y: 329, endPoint x: 319, endPoint y: 335, distance: 57.7
click at [322, 335] on div at bounding box center [332, 344] width 339 height 283
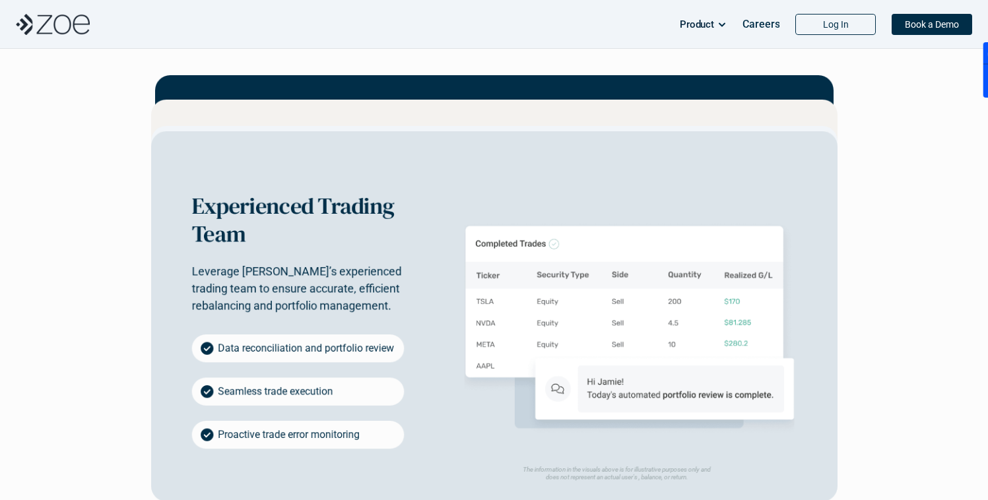
scroll to position [2280, 0]
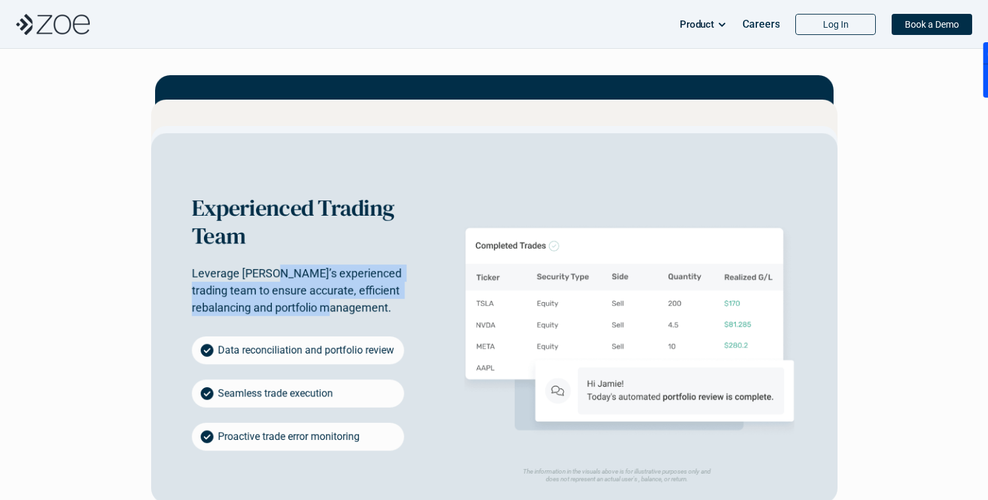
drag, startPoint x: 347, startPoint y: 318, endPoint x: 268, endPoint y: 275, distance: 90.1
click at [268, 275] on div "Experienced Trading Team Leverage Zoe’s experienced trading team to ensure accu…" at bounding box center [297, 323] width 213 height 256
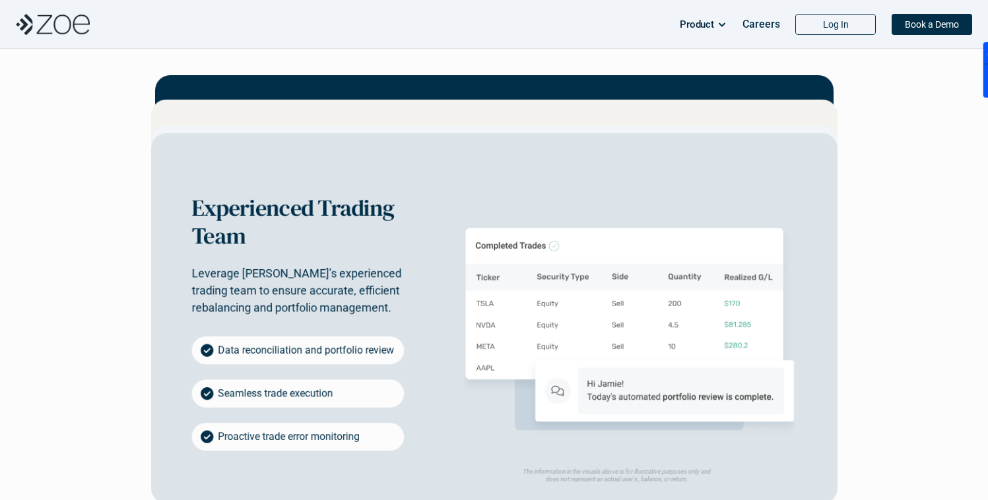
click at [267, 275] on p "Leverage Zoe’s experienced trading team to ensure accurate, efficient rebalanci…" at bounding box center [297, 291] width 213 height 52
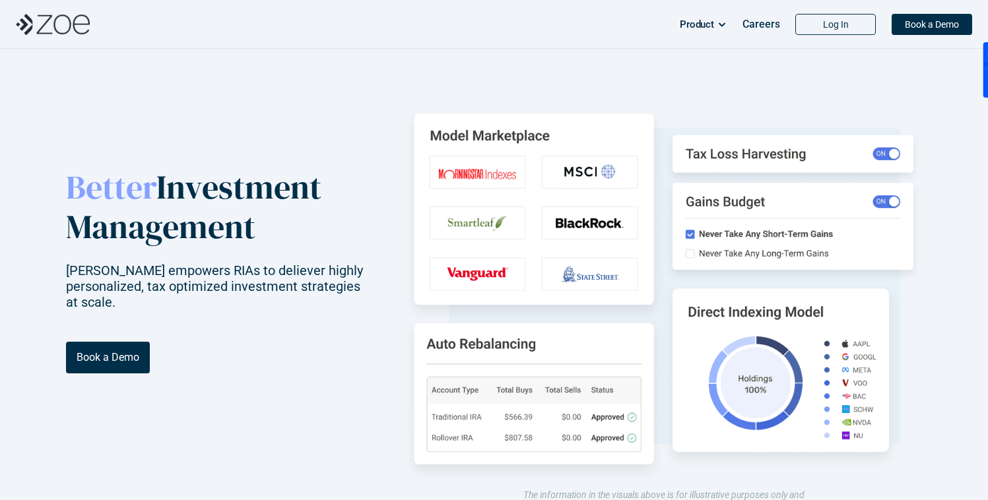
scroll to position [0, 0]
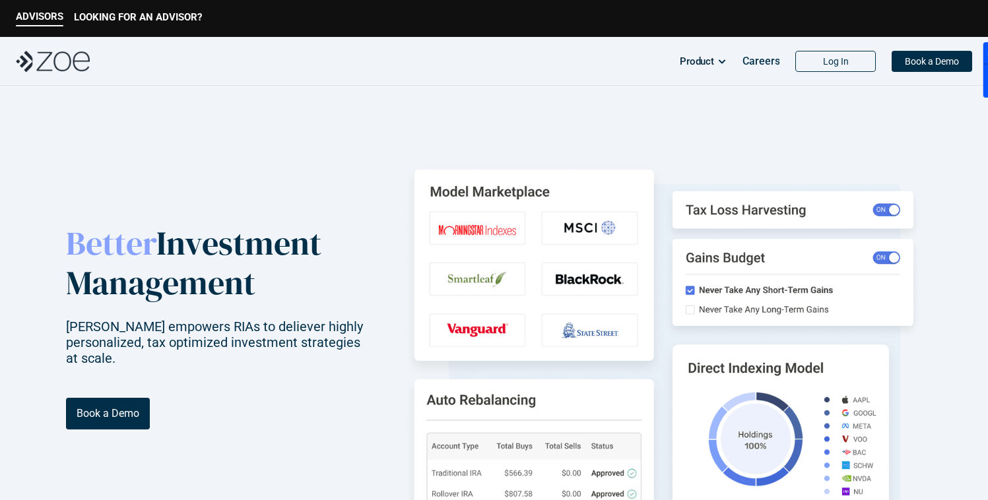
click at [767, 204] on img at bounding box center [664, 346] width 516 height 388
click at [885, 214] on img at bounding box center [664, 346] width 516 height 388
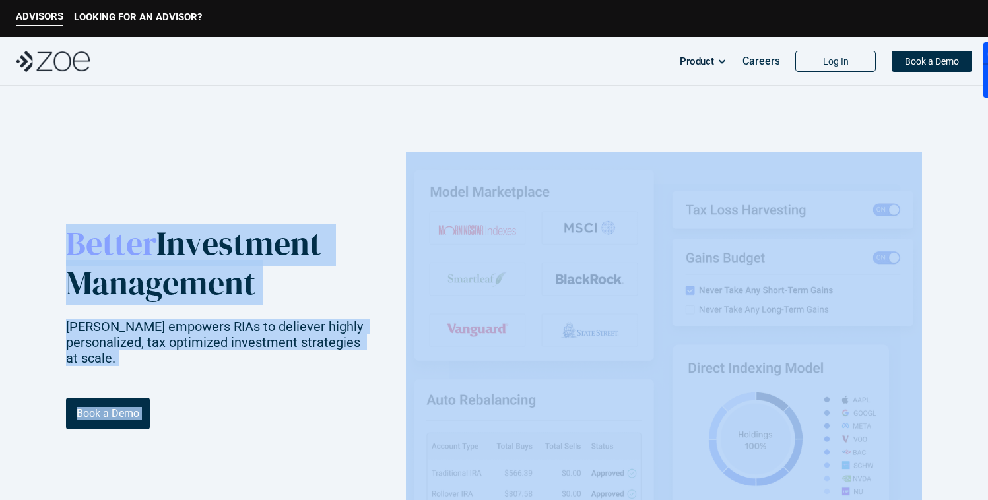
drag, startPoint x: 397, startPoint y: 162, endPoint x: 194, endPoint y: 195, distance: 205.5
click at [194, 195] on header "Better Investment Management Zoe empowers RIAs to deliever highly personalized,…" at bounding box center [494, 360] width 988 height 548
click at [197, 215] on header "Better Investment Management Zoe empowers RIAs to deliever highly personalized,…" at bounding box center [494, 360] width 988 height 548
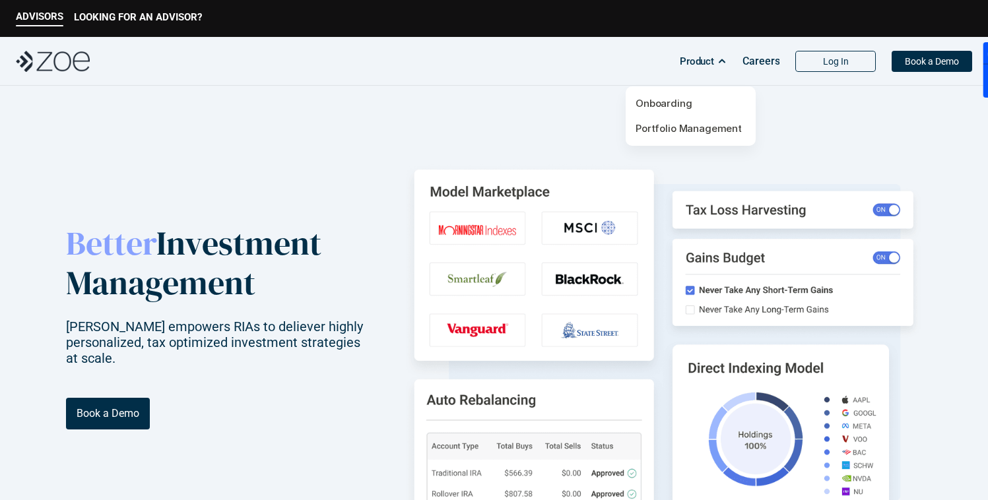
click at [724, 58] on icon at bounding box center [722, 61] width 8 height 9
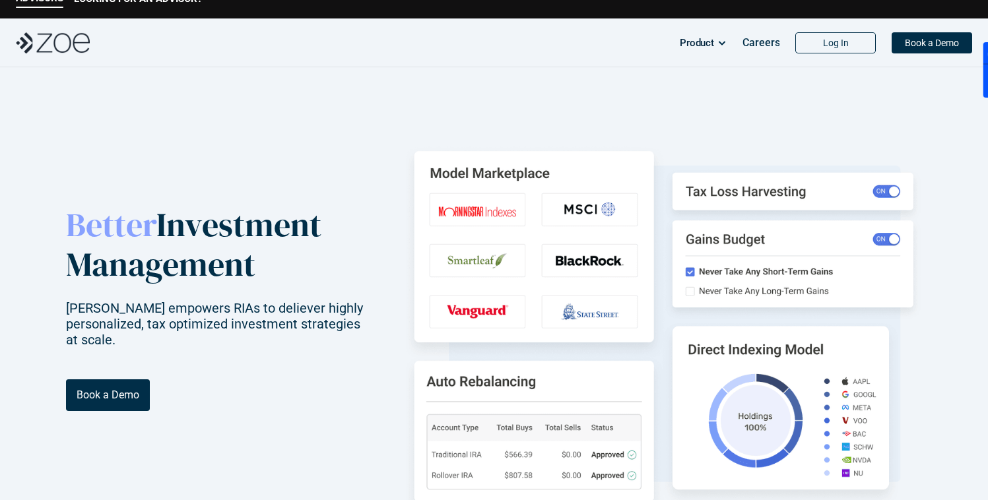
scroll to position [26, 0]
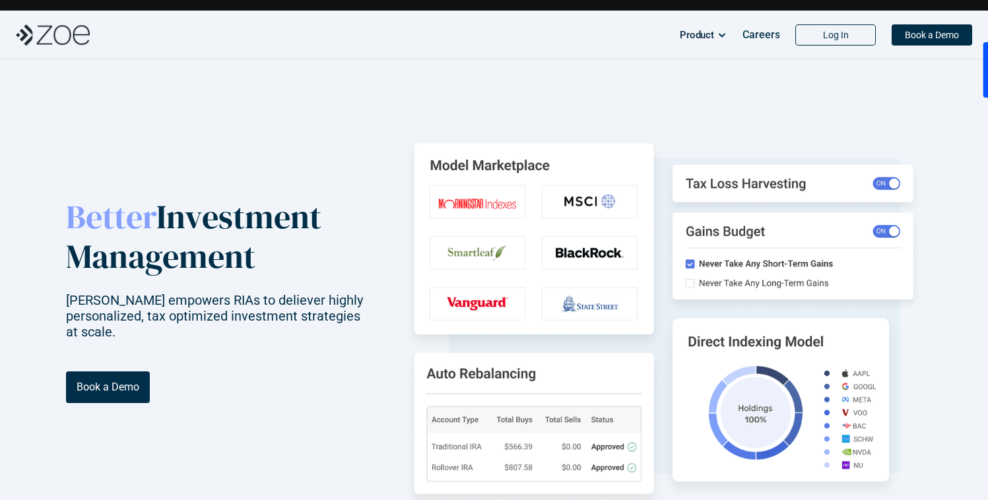
drag, startPoint x: 893, startPoint y: 184, endPoint x: 813, endPoint y: 180, distance: 80.0
click at [813, 181] on img at bounding box center [664, 319] width 516 height 388
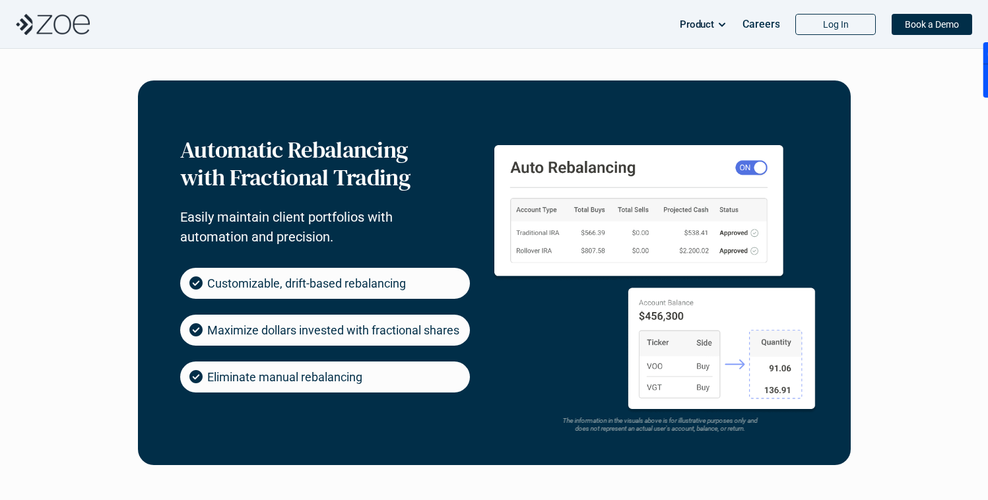
scroll to position [574, 0]
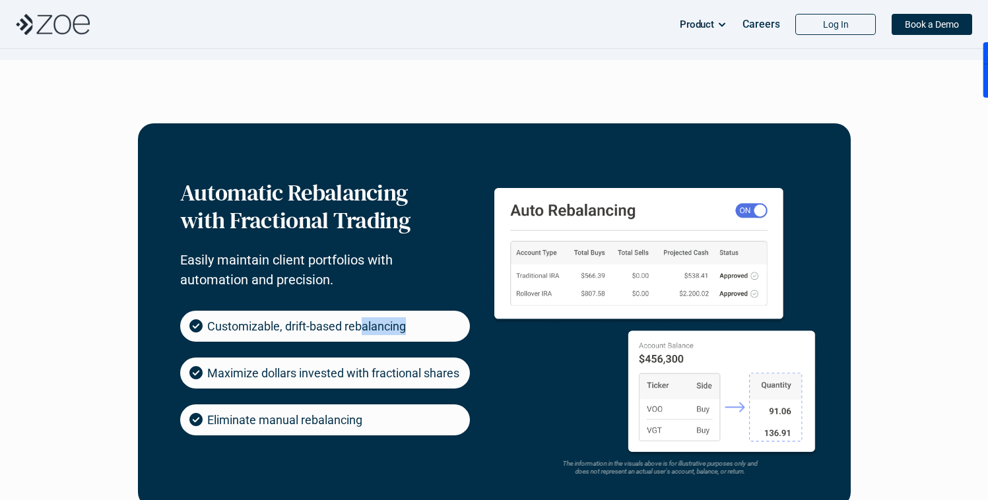
drag, startPoint x: 411, startPoint y: 318, endPoint x: 350, endPoint y: 320, distance: 60.8
click at [362, 318] on div "Customizable, drift-based rebalancing" at bounding box center [325, 326] width 290 height 31
click at [350, 320] on p "Customizable, drift-based rebalancing" at bounding box center [306, 327] width 199 height 18
drag, startPoint x: 374, startPoint y: 374, endPoint x: 273, endPoint y: 371, distance: 101.7
click at [276, 372] on p "Maximize dollars invested with fractional shares" at bounding box center [333, 373] width 252 height 18
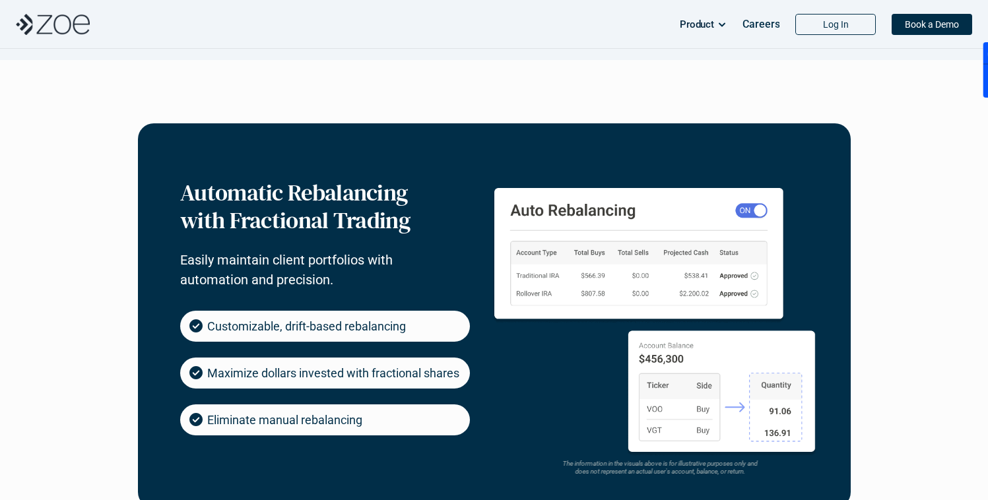
click at [273, 371] on p "Maximize dollars invested with fractional shares" at bounding box center [333, 373] width 252 height 18
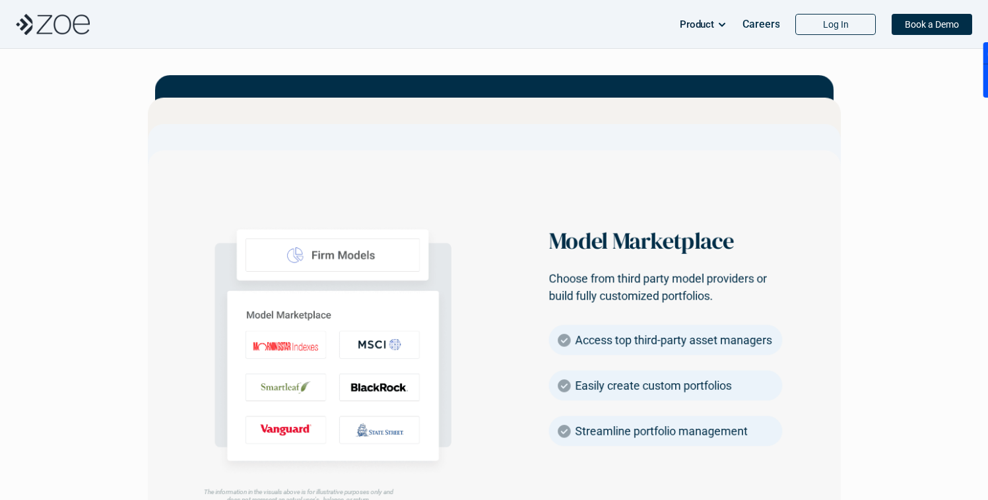
scroll to position [1887, 0]
drag, startPoint x: 400, startPoint y: 252, endPoint x: 500, endPoint y: 249, distance: 100.4
click at [500, 249] on div at bounding box center [332, 344] width 339 height 283
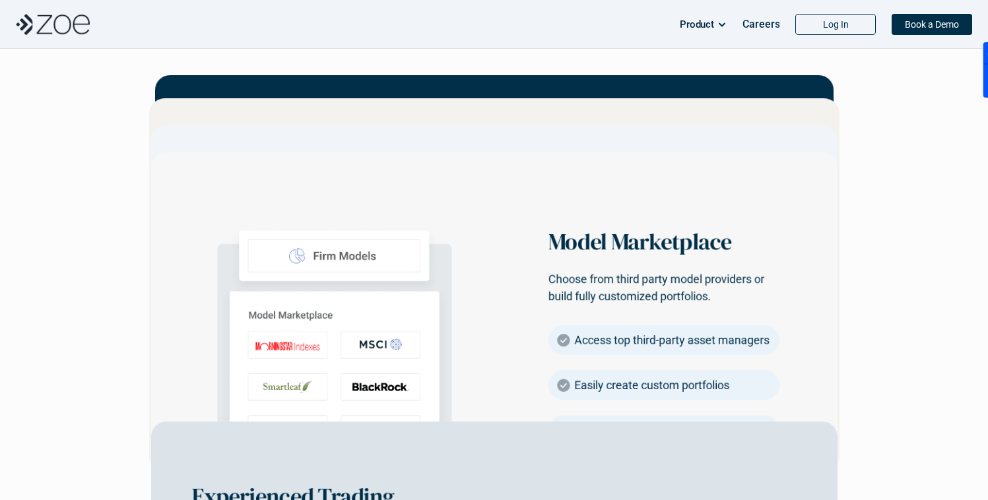
scroll to position [1970, 0]
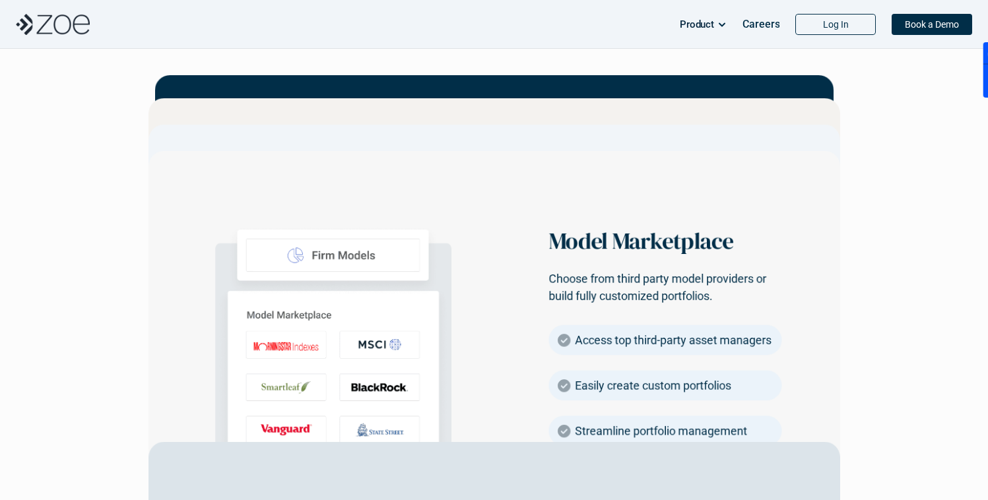
click at [626, 355] on div "Access top third-party asset managers" at bounding box center [665, 341] width 233 height 30
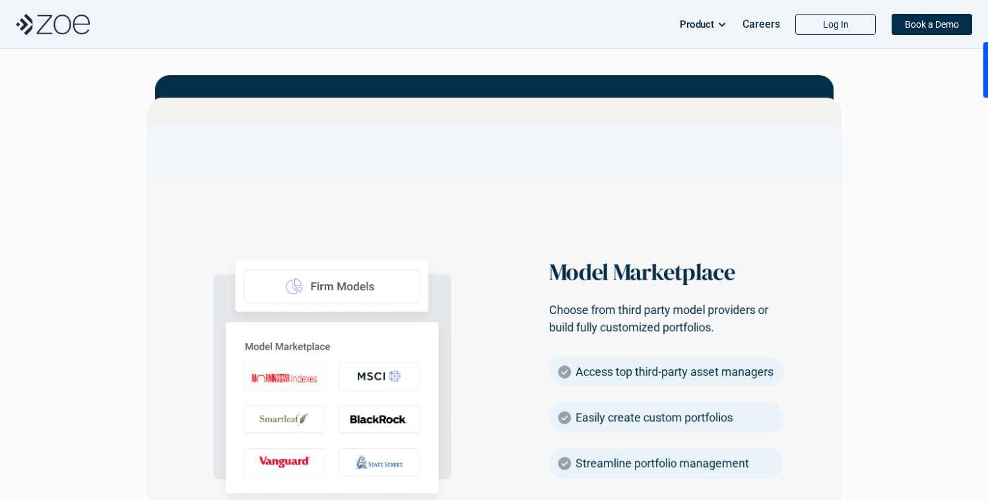
scroll to position [1806, 0]
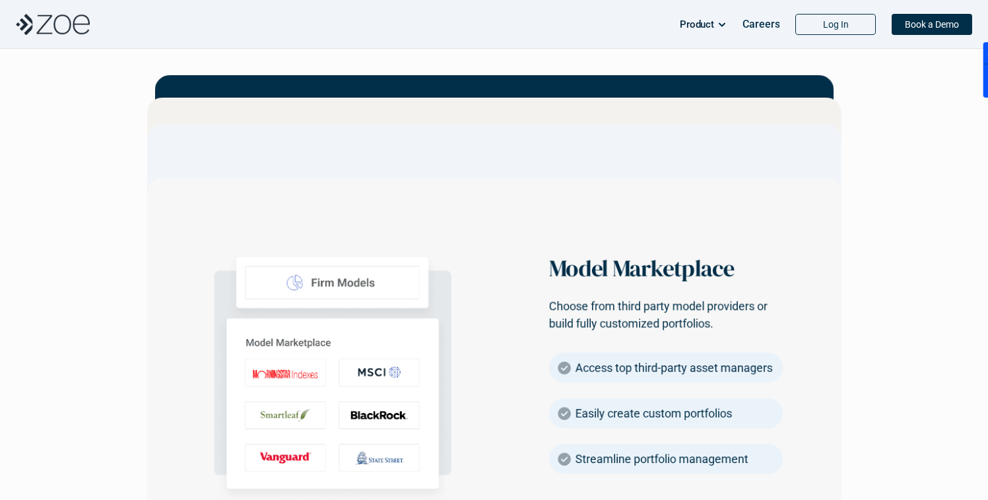
click at [608, 415] on p "Easily create custom portfolios" at bounding box center [653, 413] width 157 height 17
click at [609, 465] on p "Streamline portfolio management" at bounding box center [661, 459] width 173 height 17
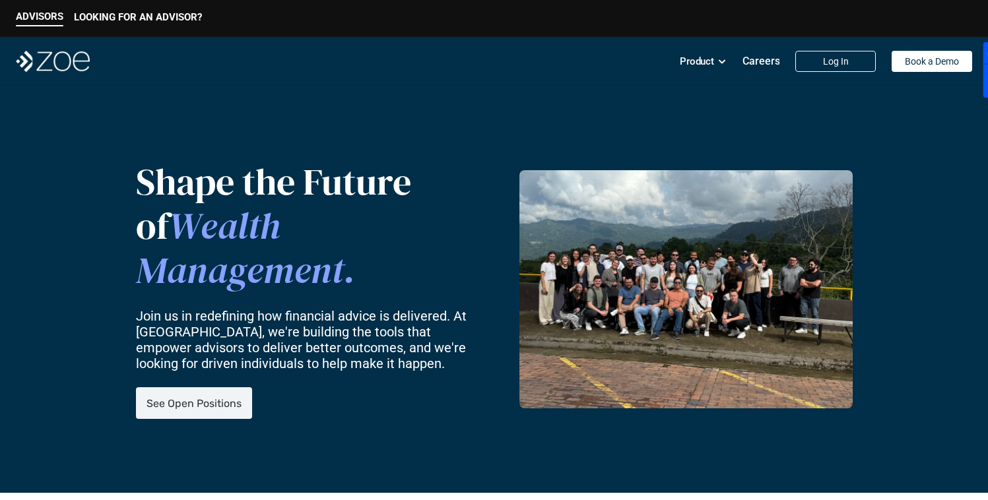
click at [216, 397] on link "See Open Positions" at bounding box center [194, 404] width 116 height 32
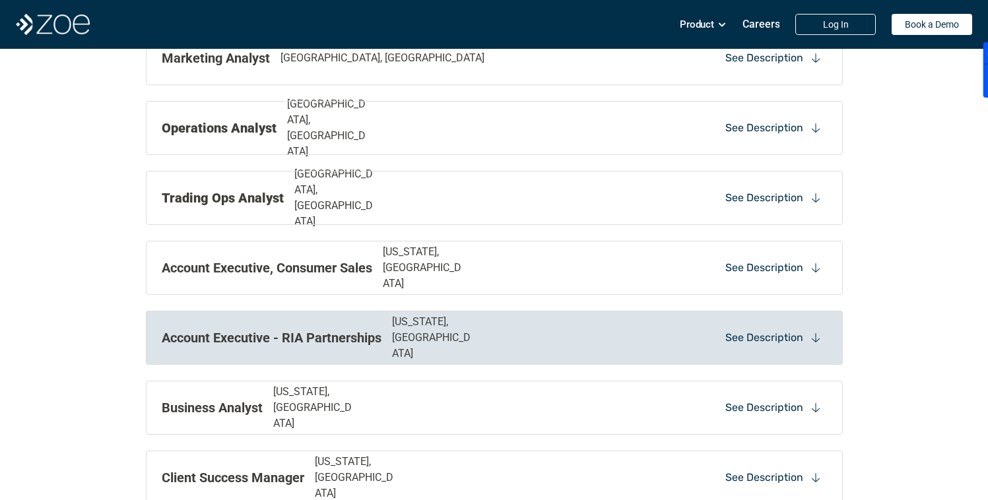
scroll to position [1255, 0]
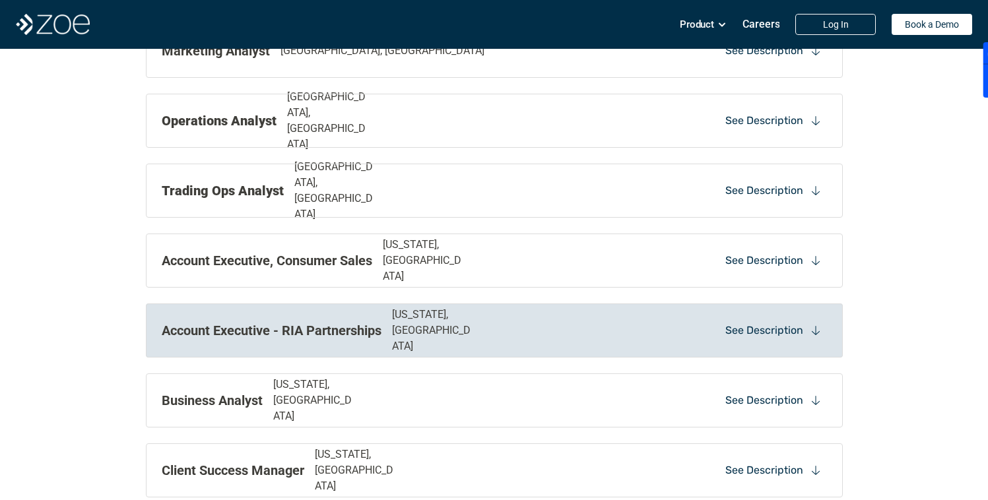
click at [252, 328] on link "Account Executive - RIA Partnerships" at bounding box center [272, 331] width 220 height 16
